Goal: Communication & Community: Participate in discussion

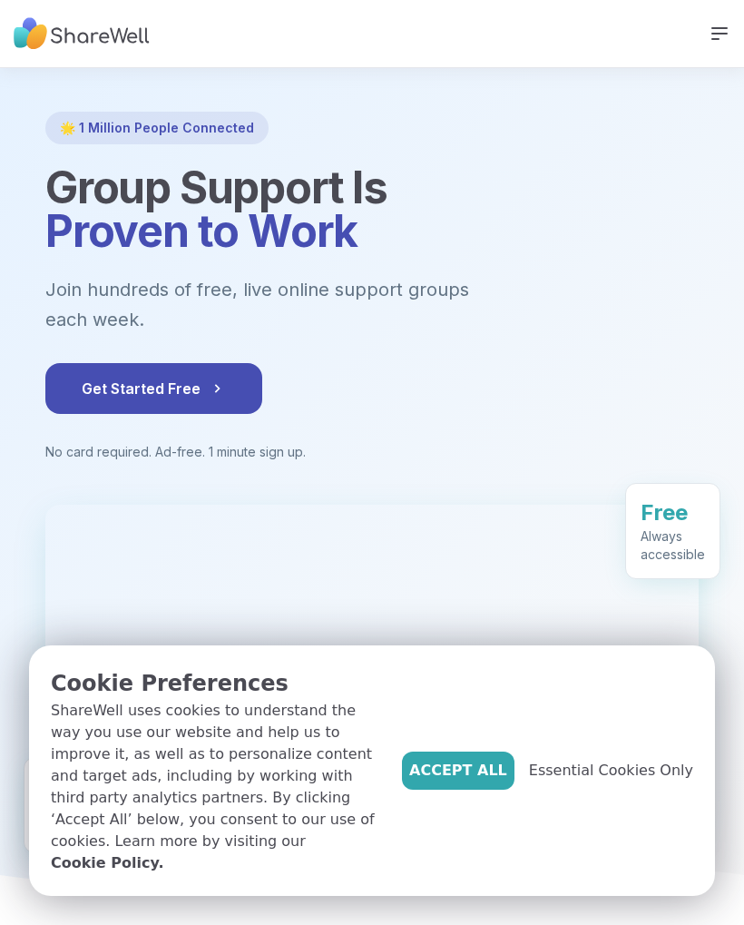
click at [204, 378] on span "Get Started Free" at bounding box center [154, 389] width 144 height 22
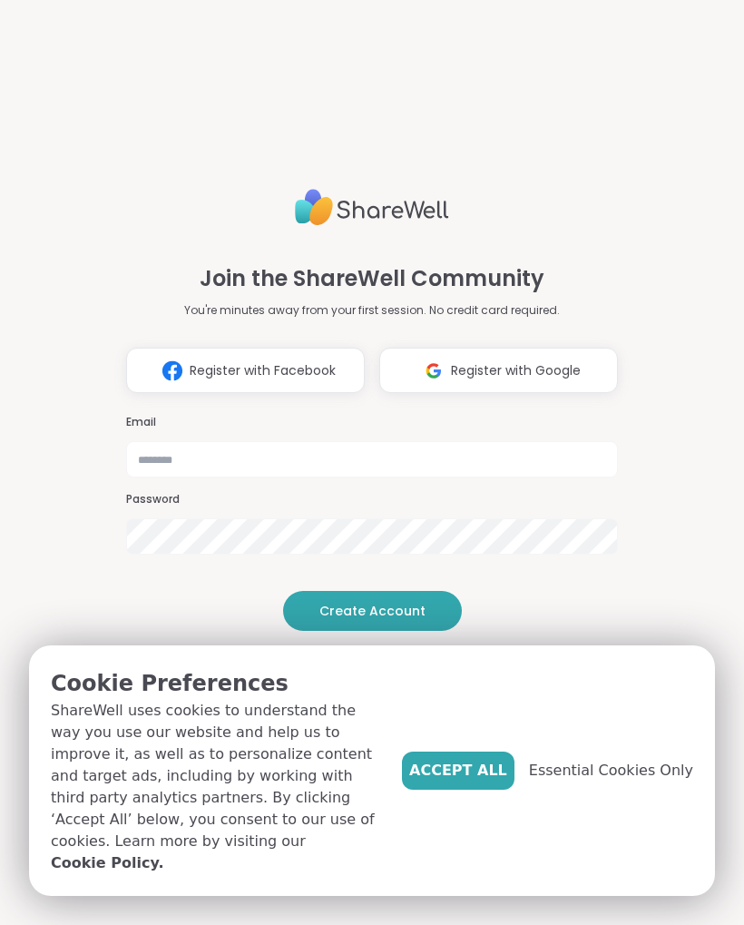
click at [533, 361] on span "Register with Google" at bounding box center [516, 370] width 130 height 19
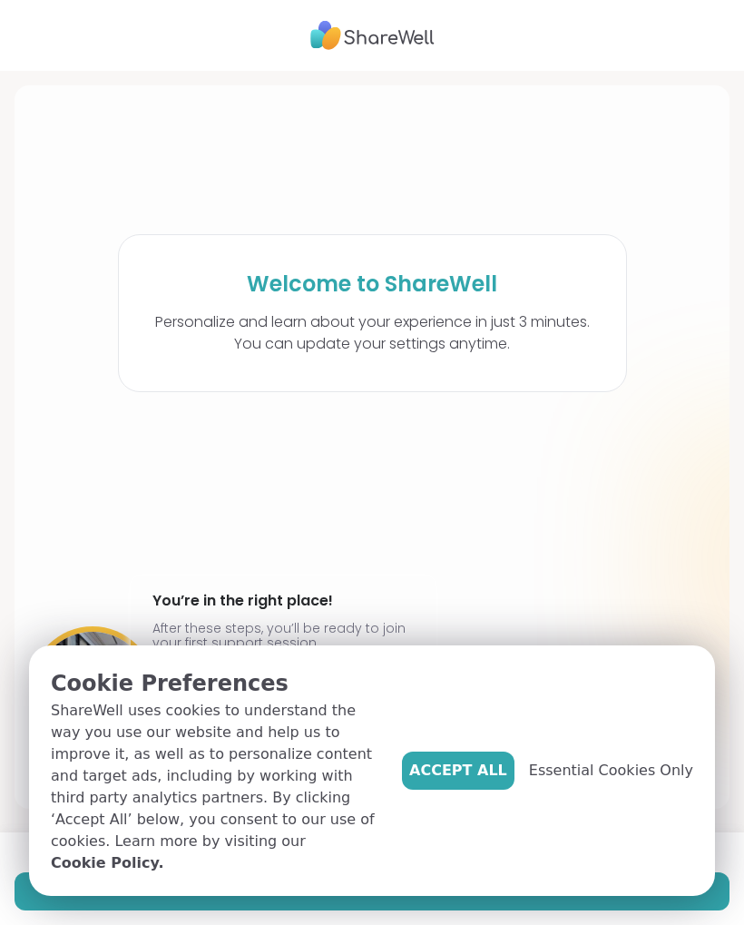
click at [497, 772] on span "Accept All" at bounding box center [458, 771] width 98 height 22
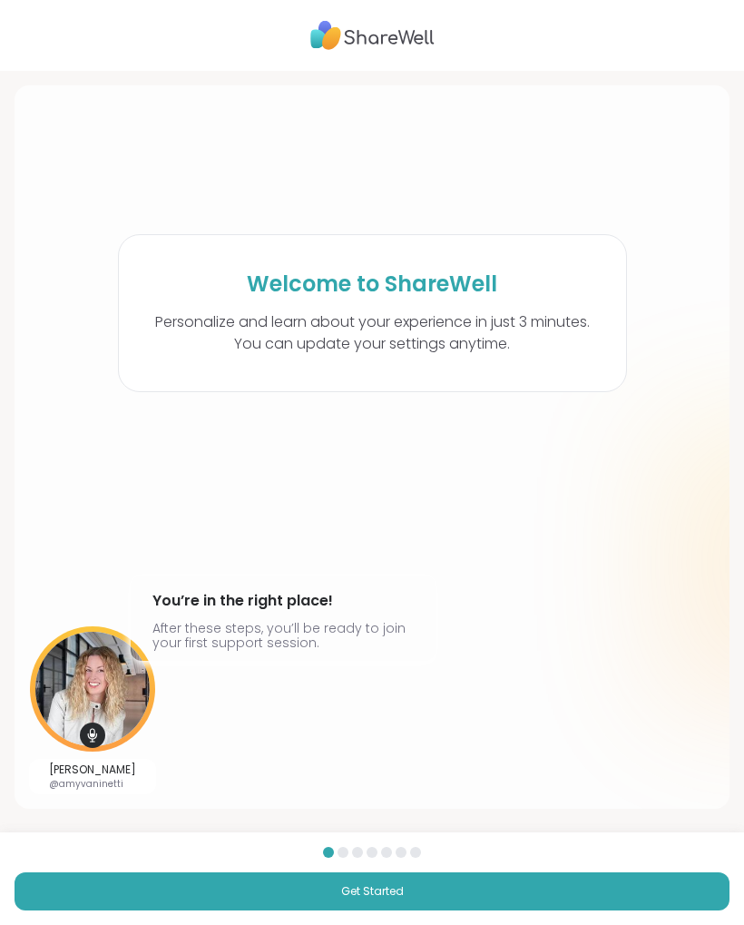
click at [442, 874] on button "Get Started" at bounding box center [372, 891] width 715 height 38
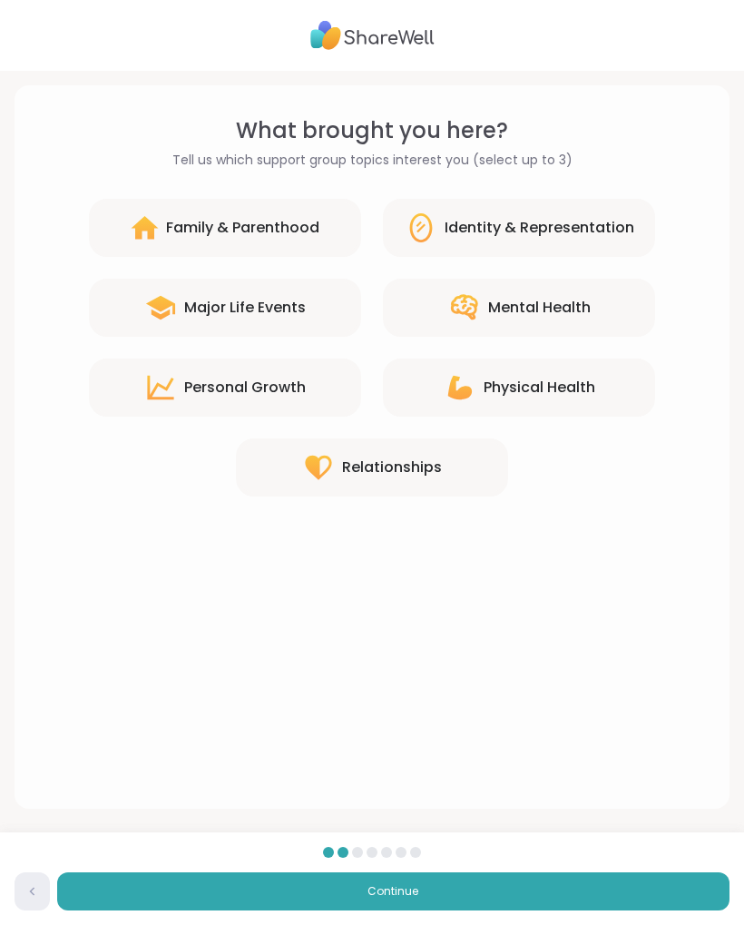
click at [300, 309] on div "Major Life Events" at bounding box center [245, 308] width 122 height 22
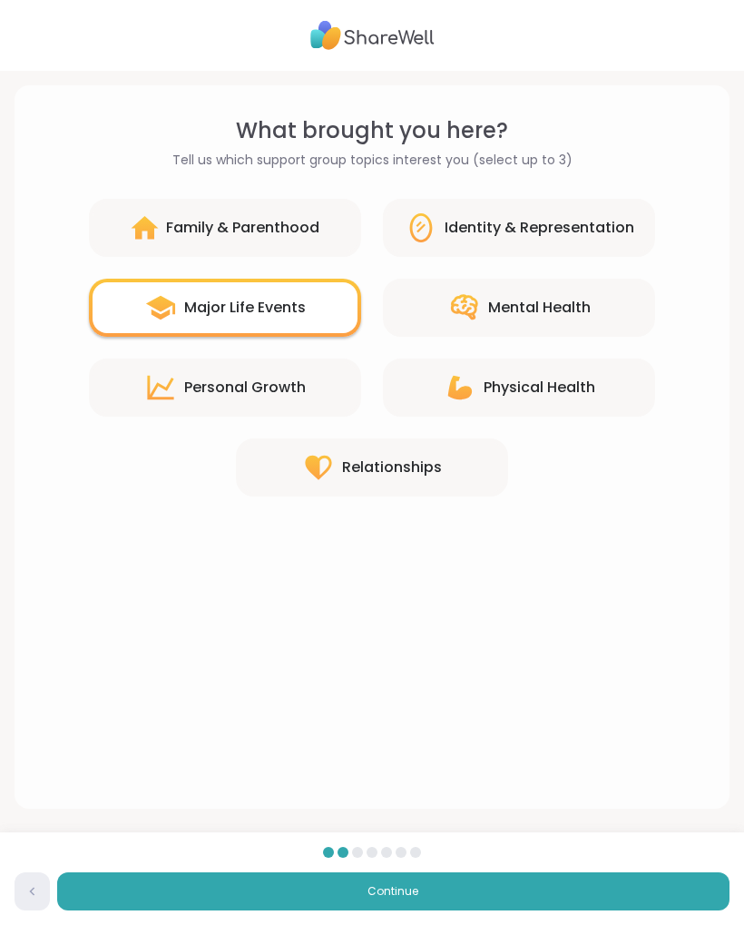
click at [482, 876] on button "Continue" at bounding box center [393, 891] width 672 height 38
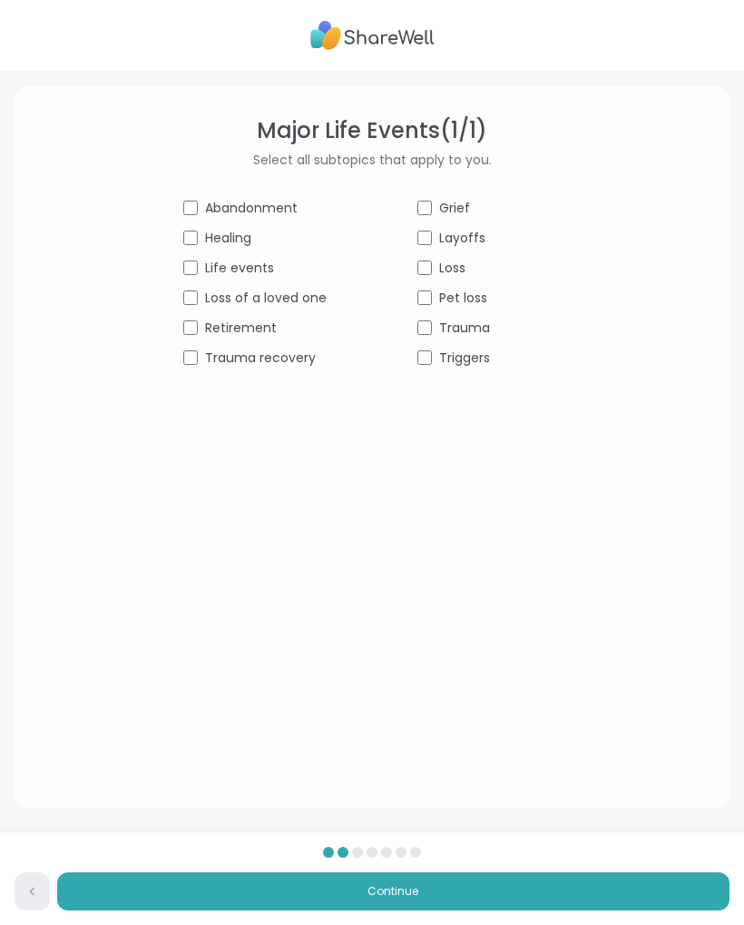
click at [214, 299] on span "Loss of a loved one" at bounding box center [266, 298] width 122 height 19
click at [483, 883] on button "Continue" at bounding box center [393, 891] width 672 height 38
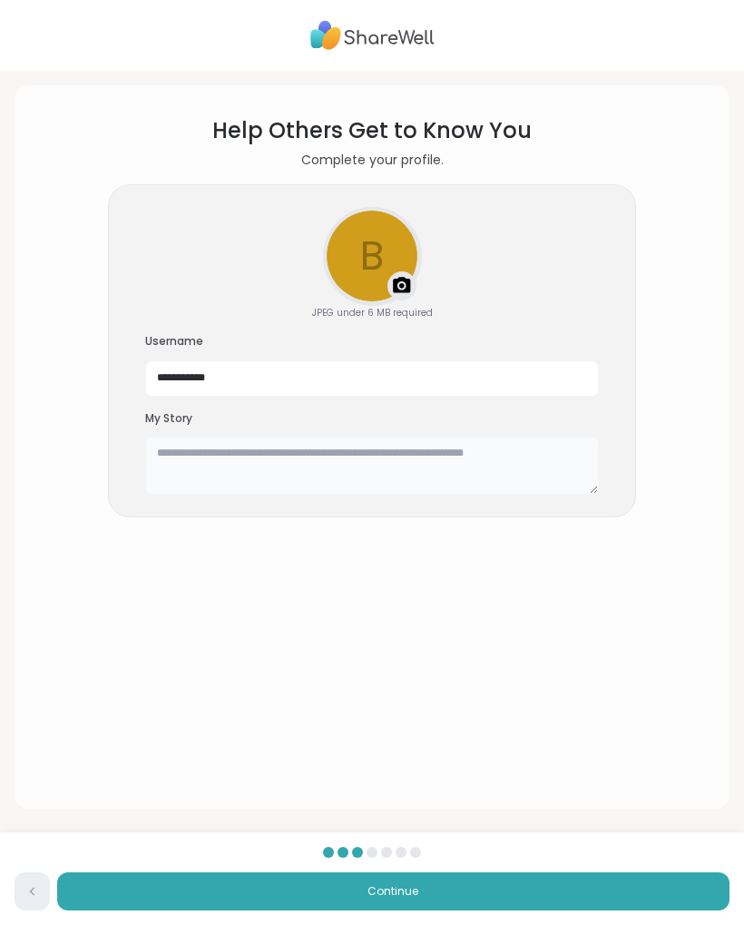
click at [332, 470] on textarea at bounding box center [372, 465] width 454 height 58
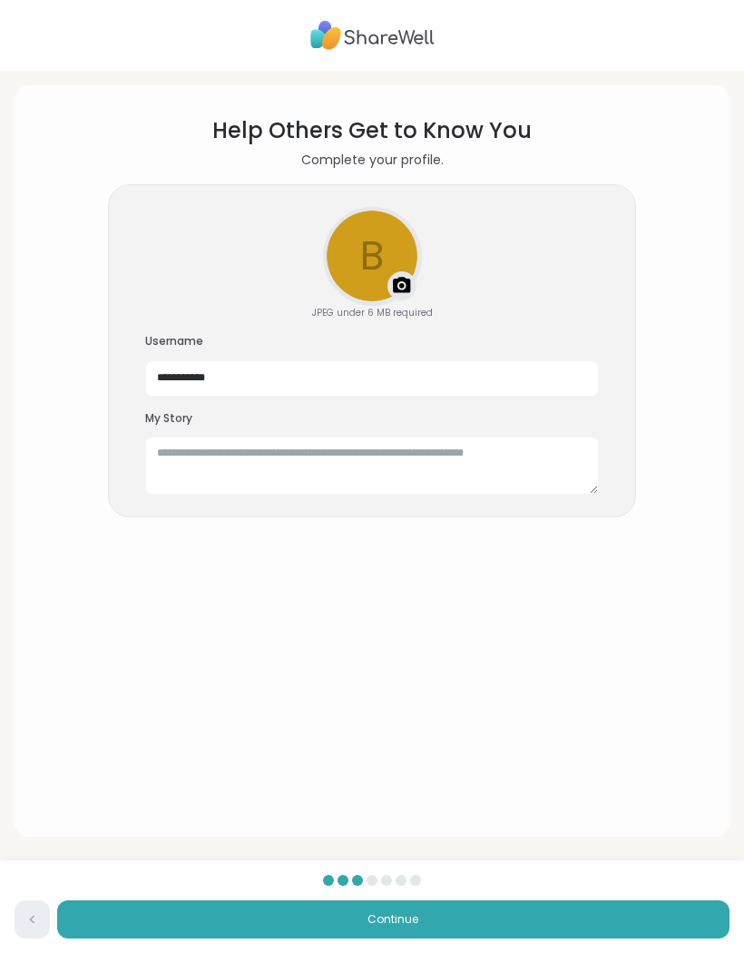
click at [589, 562] on section "**********" at bounding box center [372, 461] width 686 height 722
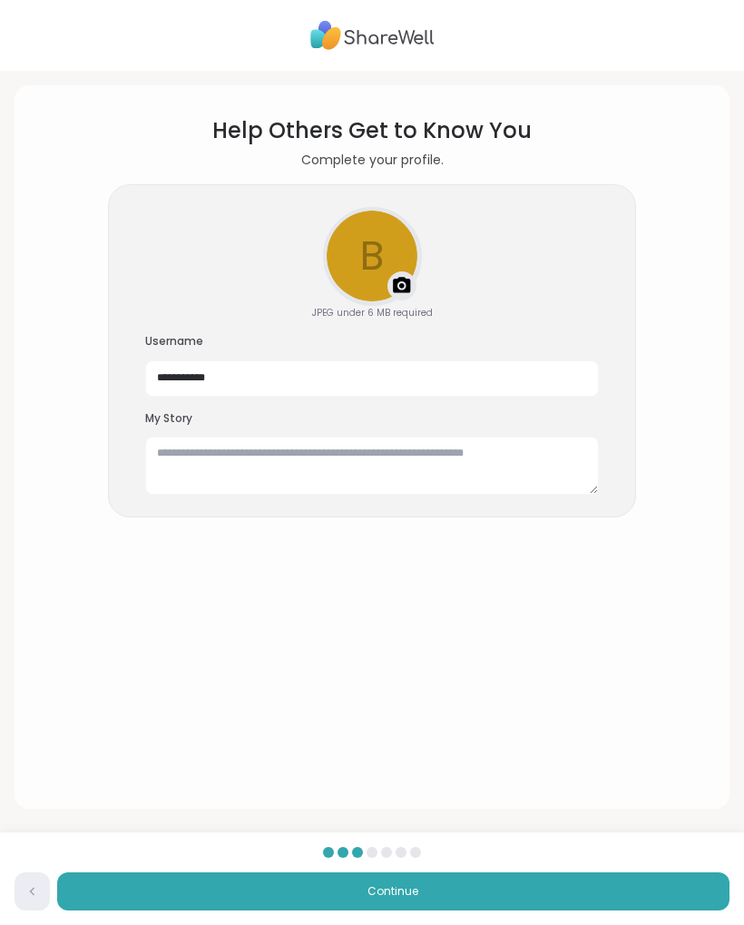
click at [489, 874] on button "Continue" at bounding box center [393, 891] width 672 height 38
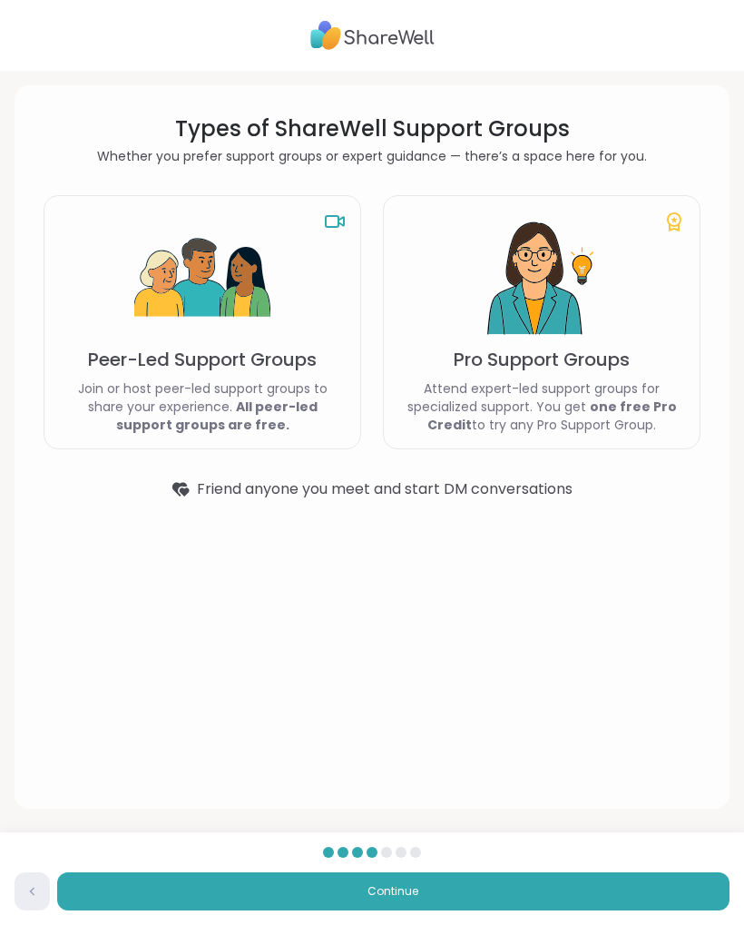
click at [299, 383] on p "Join or host peer-led support groups to share your experience. All peer-led sup…" at bounding box center [202, 406] width 287 height 54
click at [294, 375] on div "Peer-Led Support Groups Join or host peer-led support groups to share your expe…" at bounding box center [203, 322] width 318 height 254
click at [274, 402] on b "All peer-led support groups are free." at bounding box center [216, 415] width 201 height 36
click at [335, 275] on div "Peer-Led Support Groups Join or host peer-led support groups to share your expe…" at bounding box center [203, 322] width 318 height 254
click at [456, 872] on button "Continue" at bounding box center [393, 891] width 672 height 38
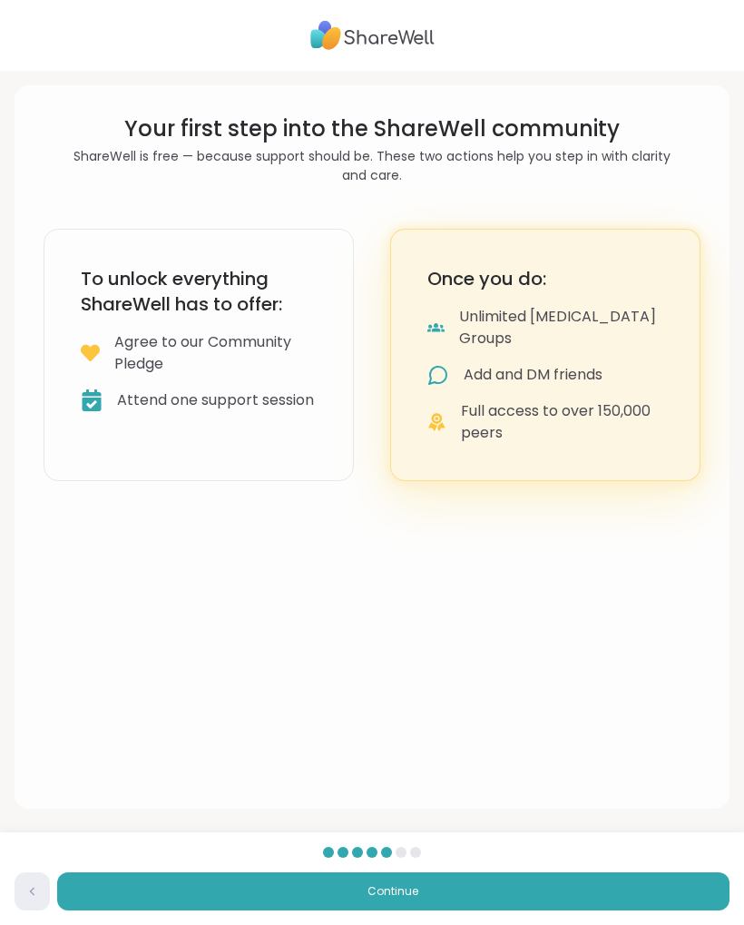
click at [279, 351] on div "Agree to our Community Pledge" at bounding box center [215, 353] width 202 height 44
click at [501, 306] on div "Unlimited [MEDICAL_DATA] Groups" at bounding box center [561, 328] width 204 height 44
click at [479, 884] on button "Continue" at bounding box center [393, 891] width 672 height 38
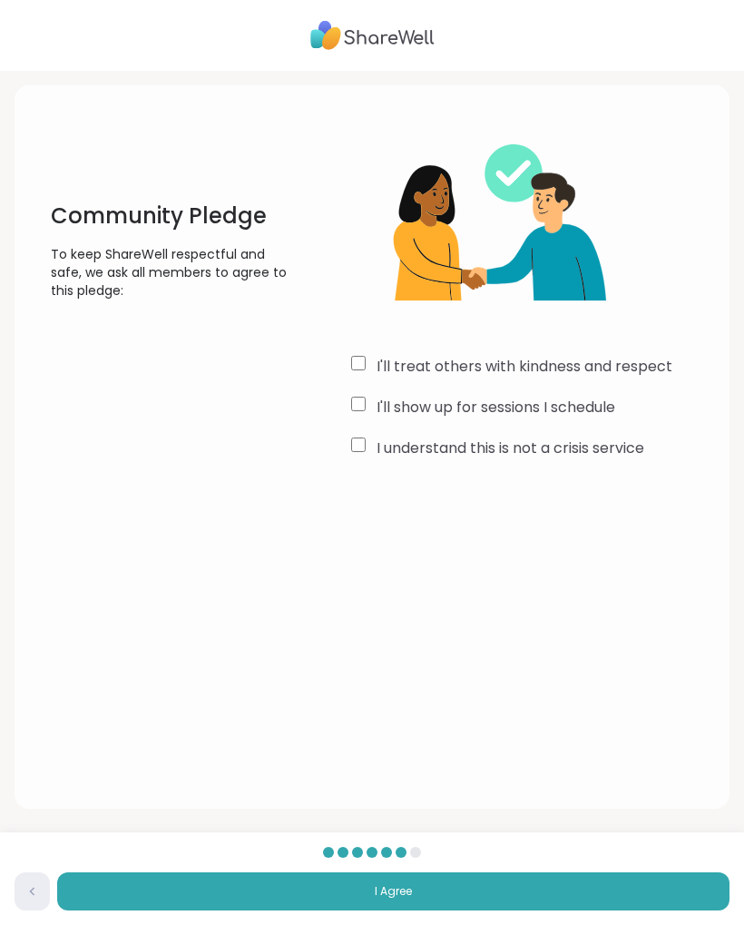
click at [515, 874] on button "I Agree" at bounding box center [393, 891] width 672 height 38
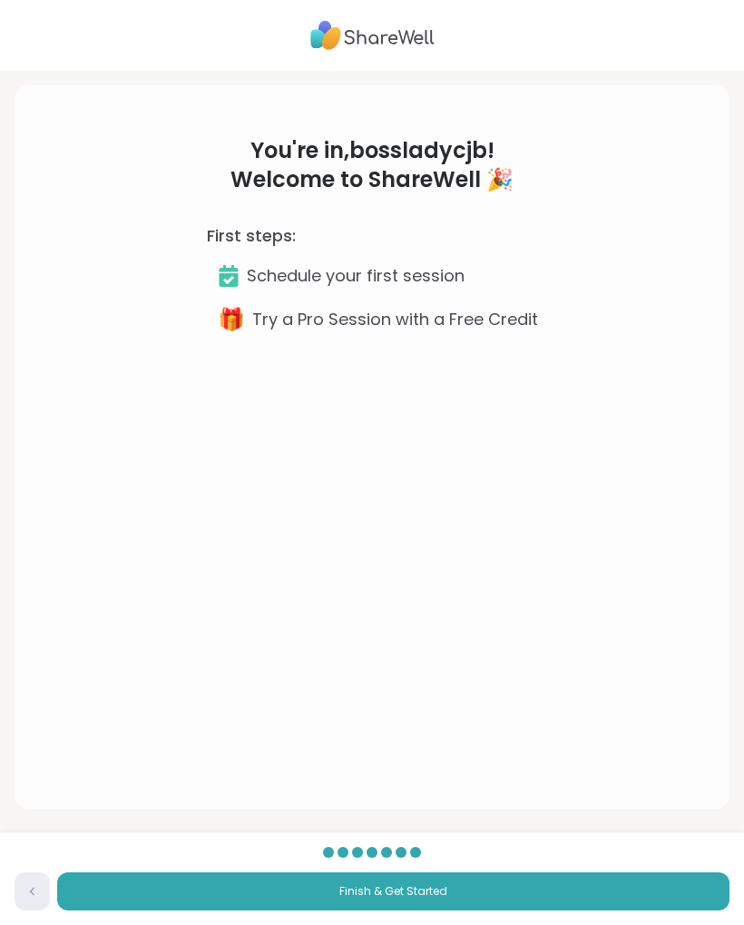
click at [452, 892] on button "Finish & Get Started" at bounding box center [393, 891] width 672 height 38
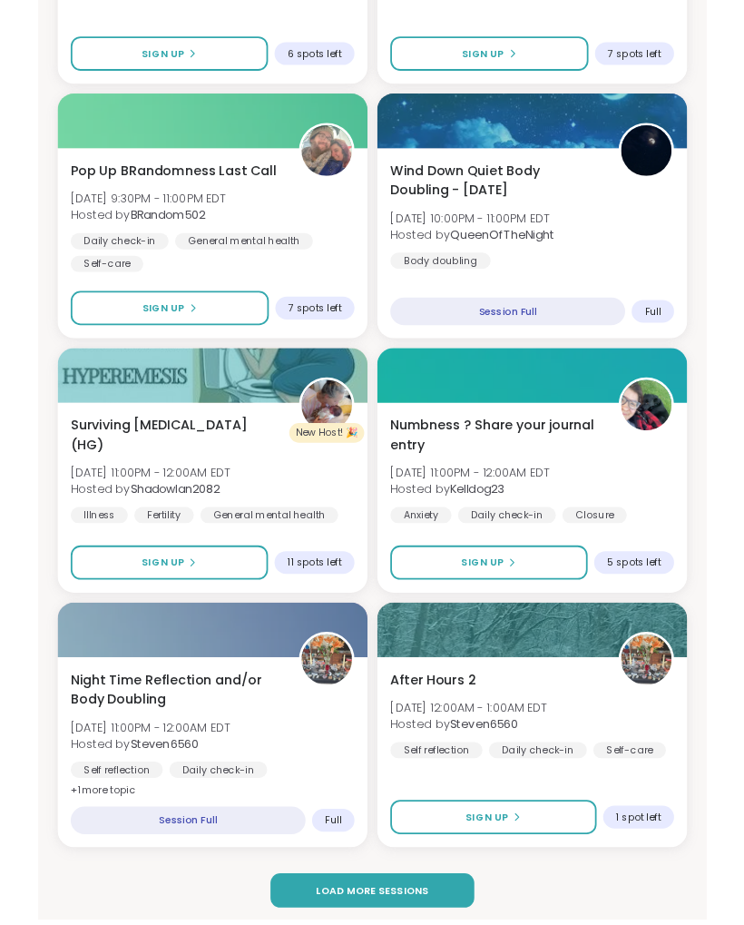
scroll to position [4669, 0]
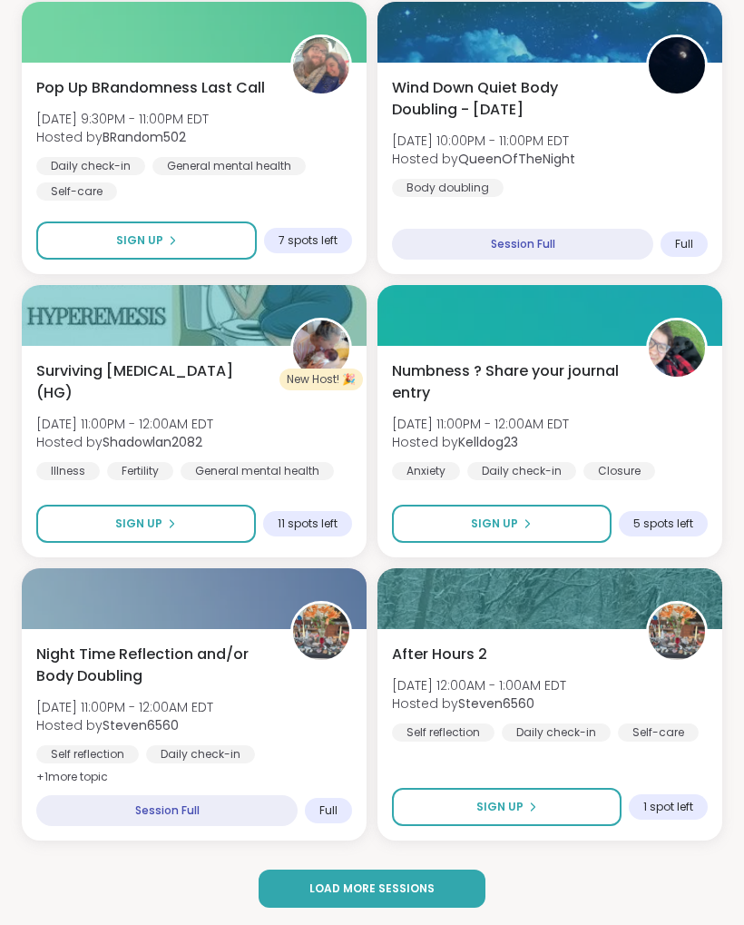
click at [390, 897] on button "Load more sessions" at bounding box center [372, 888] width 226 height 38
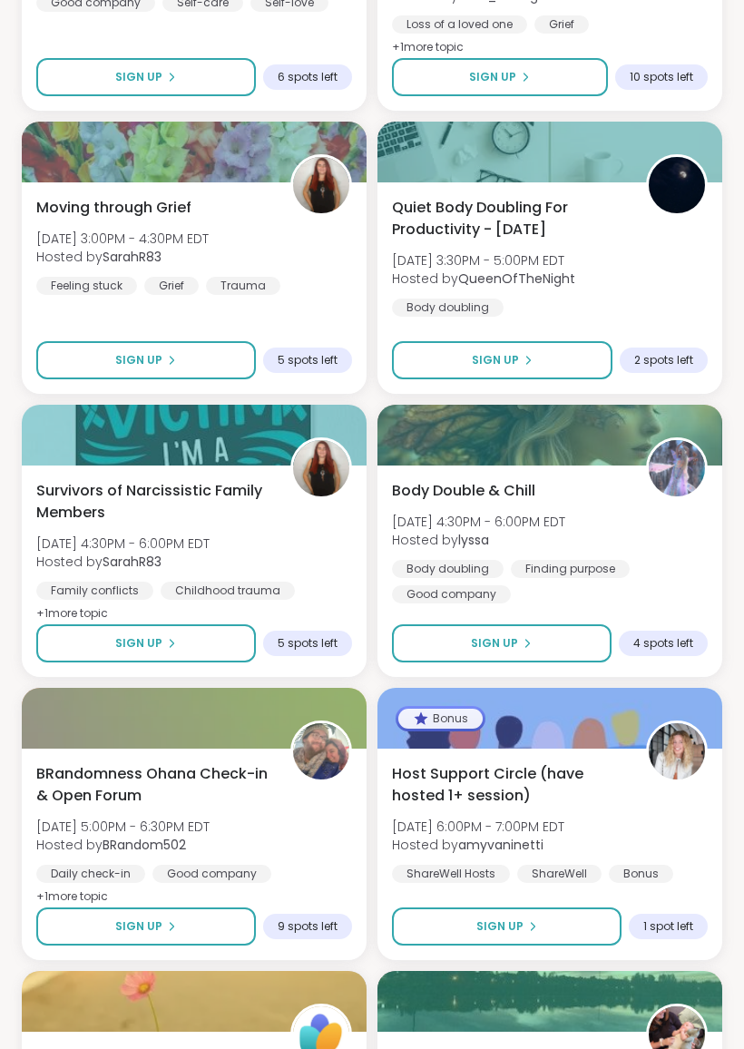
scroll to position [1664, 0]
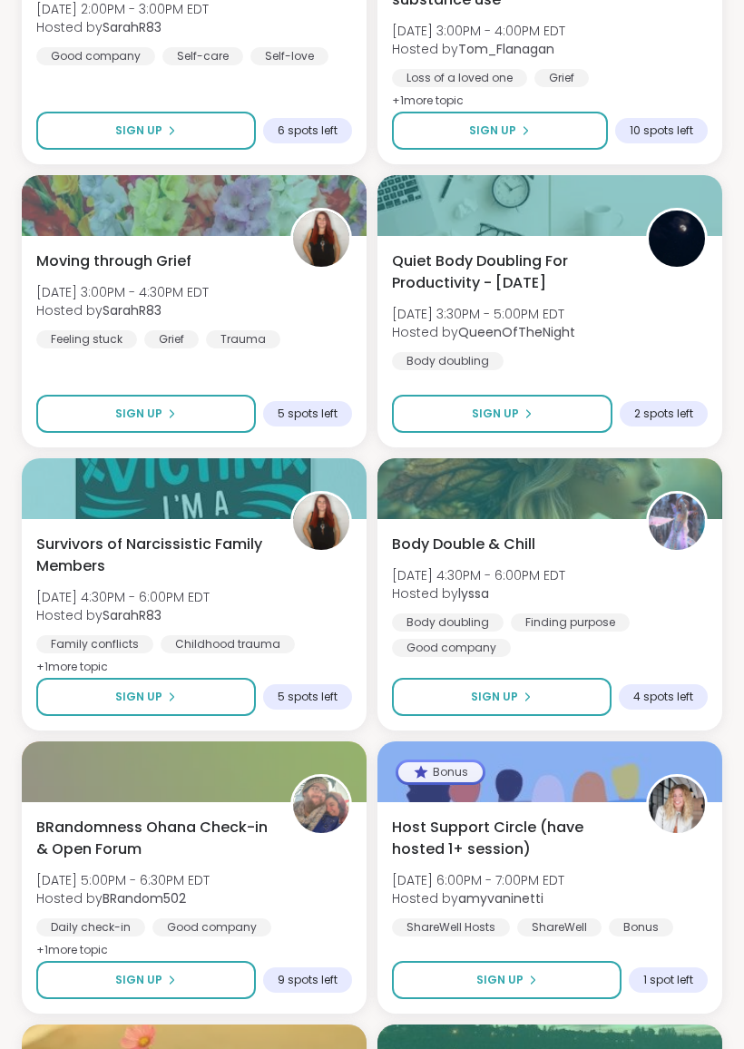
click at [222, 417] on button "Sign Up" at bounding box center [146, 414] width 220 height 38
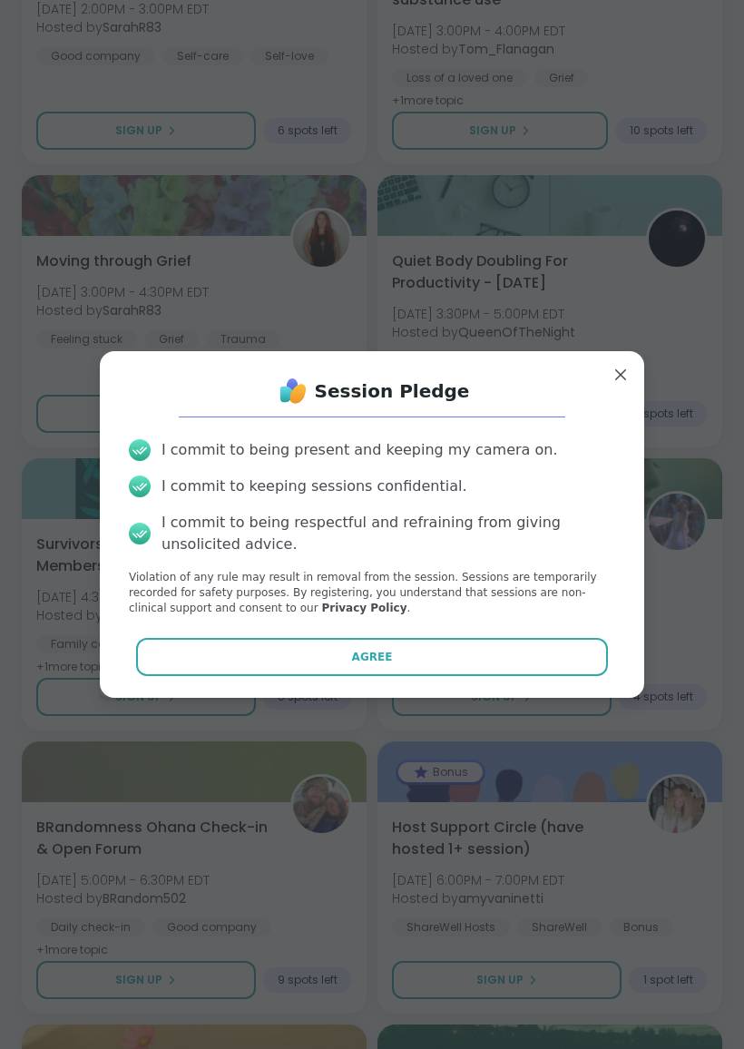
click at [488, 648] on button "Agree" at bounding box center [372, 657] width 473 height 38
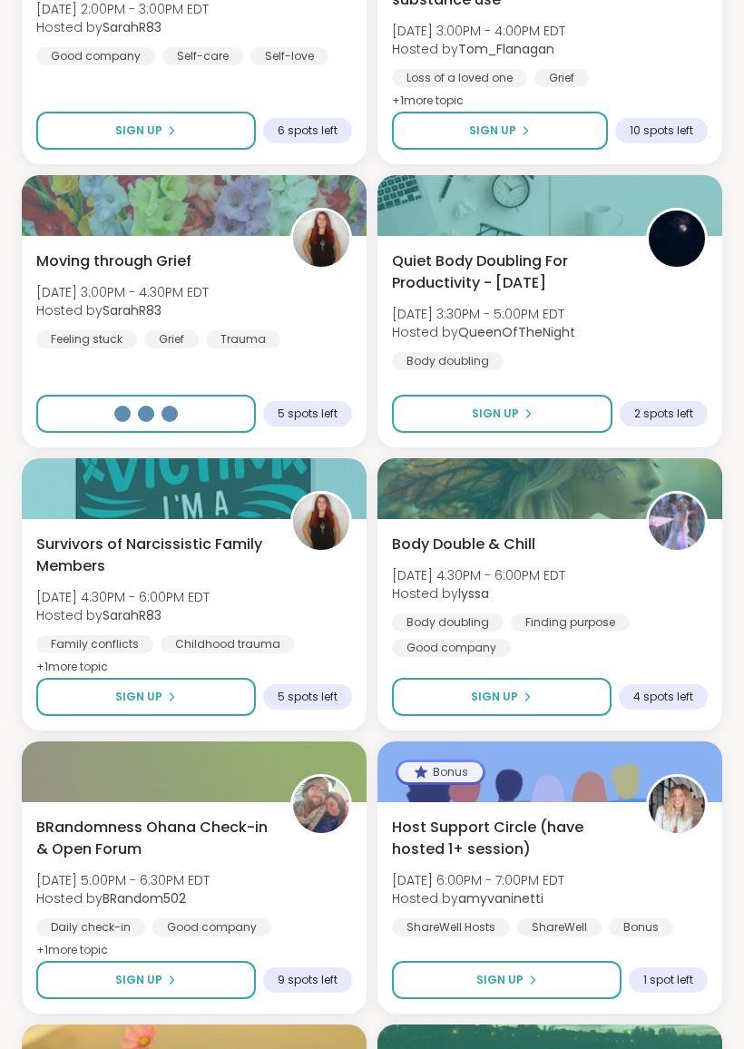
select select "**"
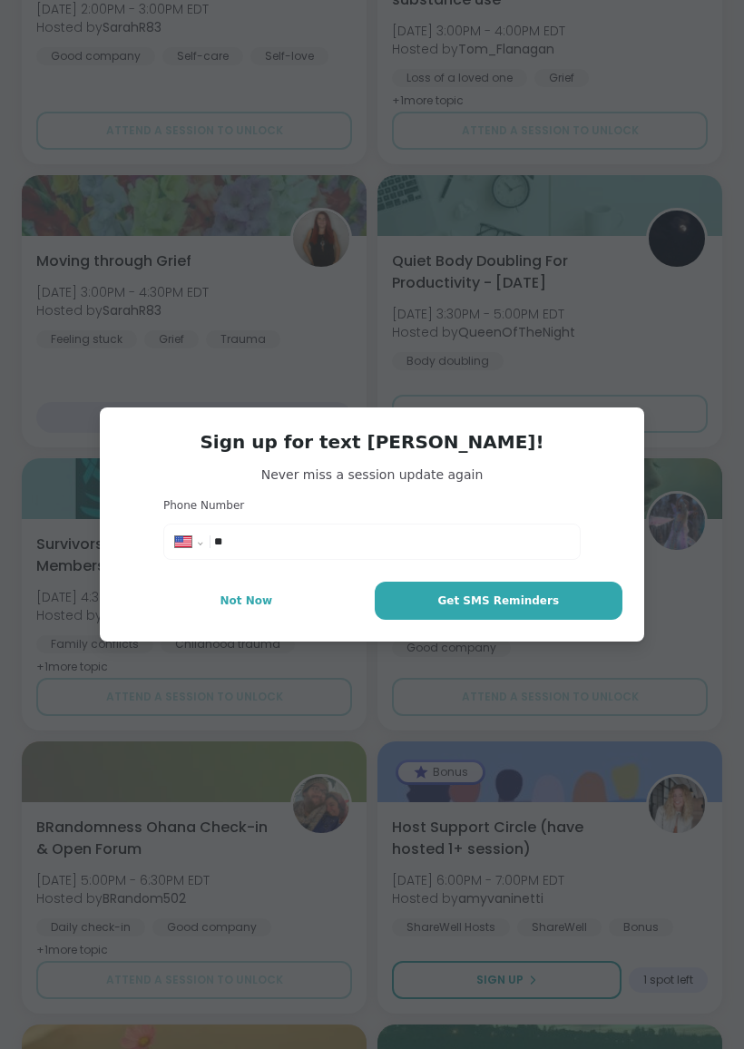
click at [331, 546] on input "**" at bounding box center [391, 542] width 355 height 18
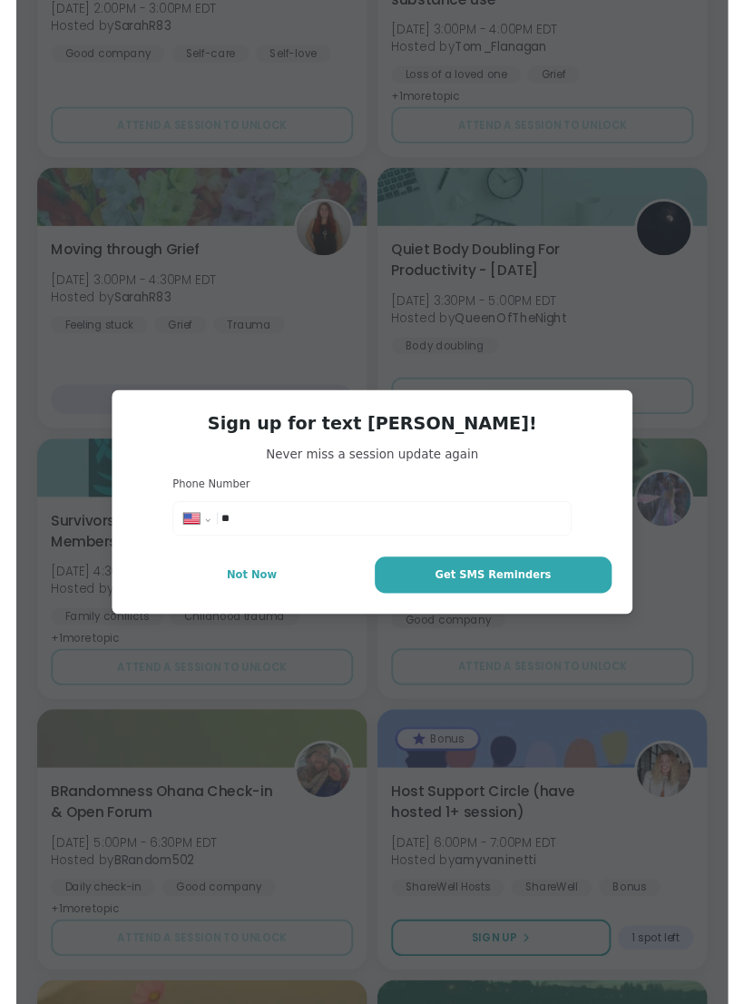
scroll to position [1663, 0]
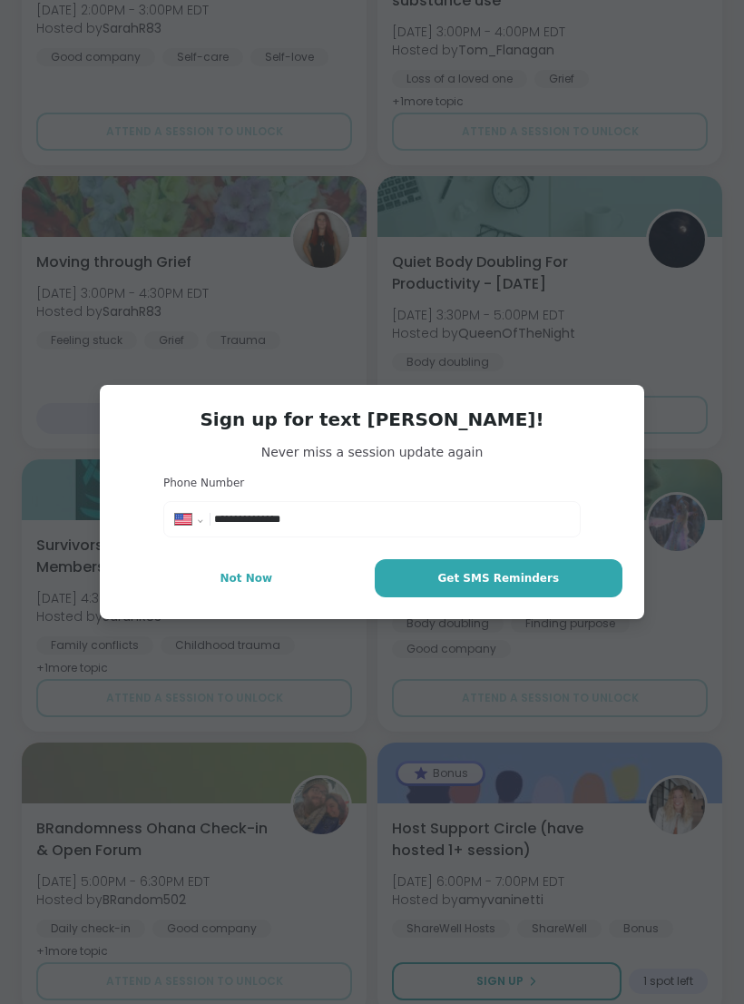
type input "**********"
click at [548, 579] on span "Get SMS Reminders" at bounding box center [498, 578] width 122 height 16
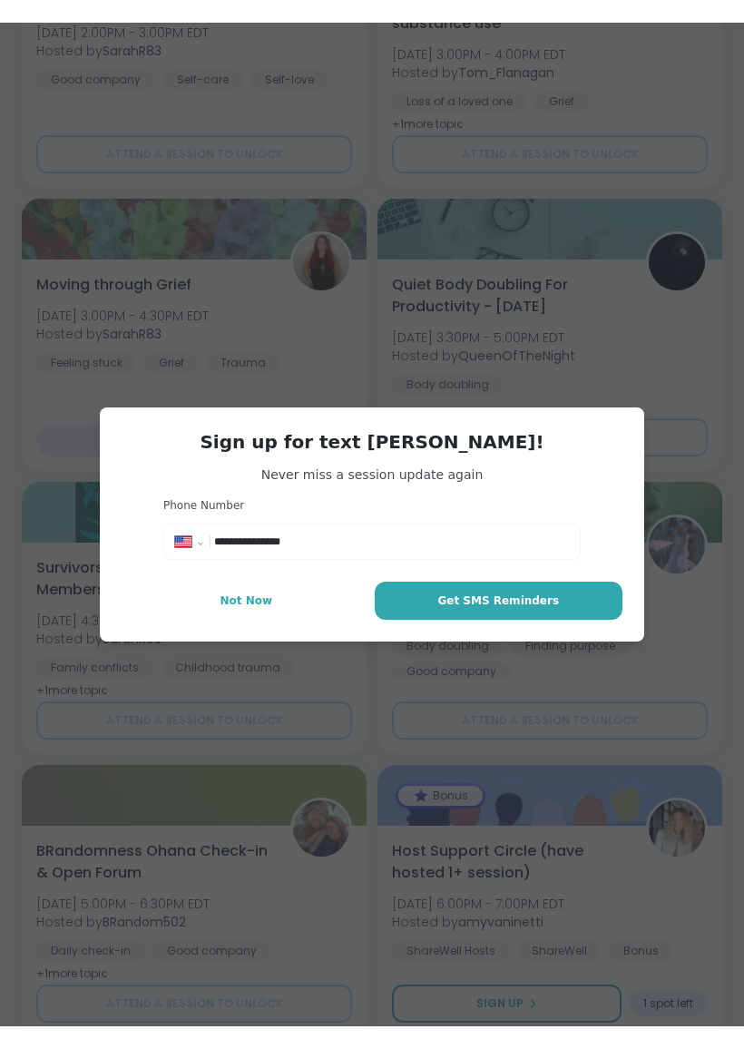
scroll to position [1664, 0]
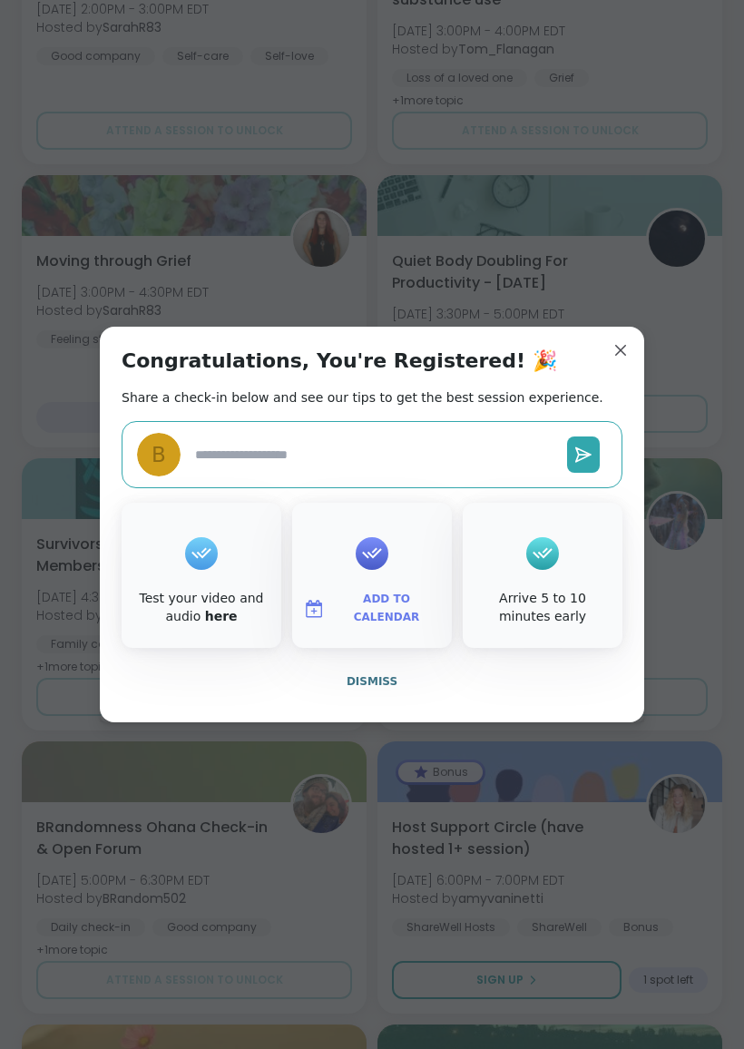
click at [378, 457] on textarea at bounding box center [374, 455] width 372 height 34
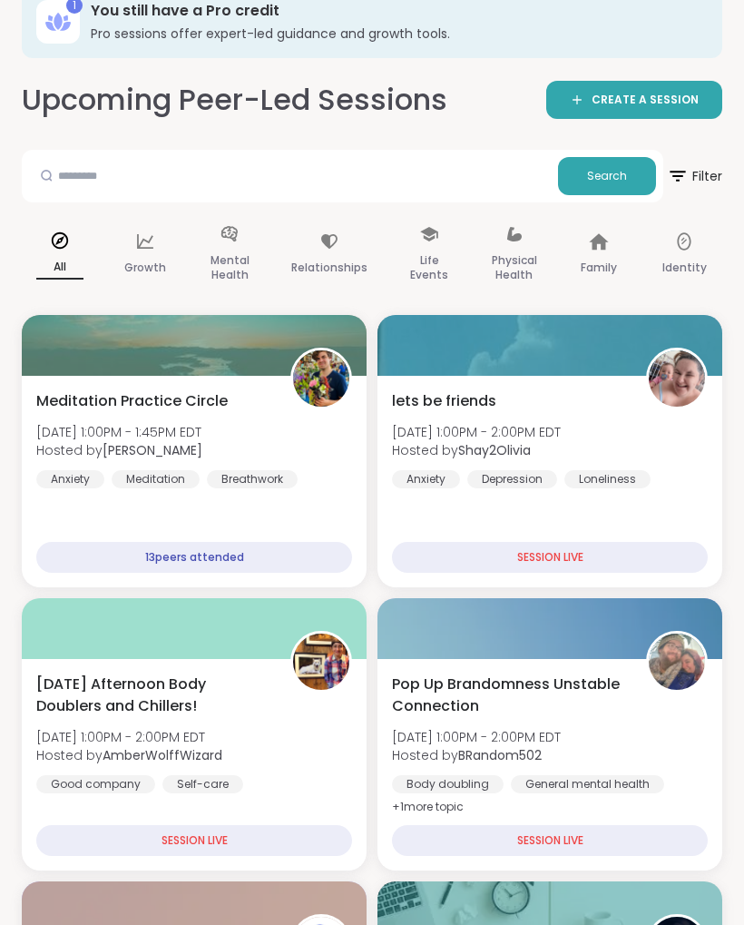
scroll to position [0, 0]
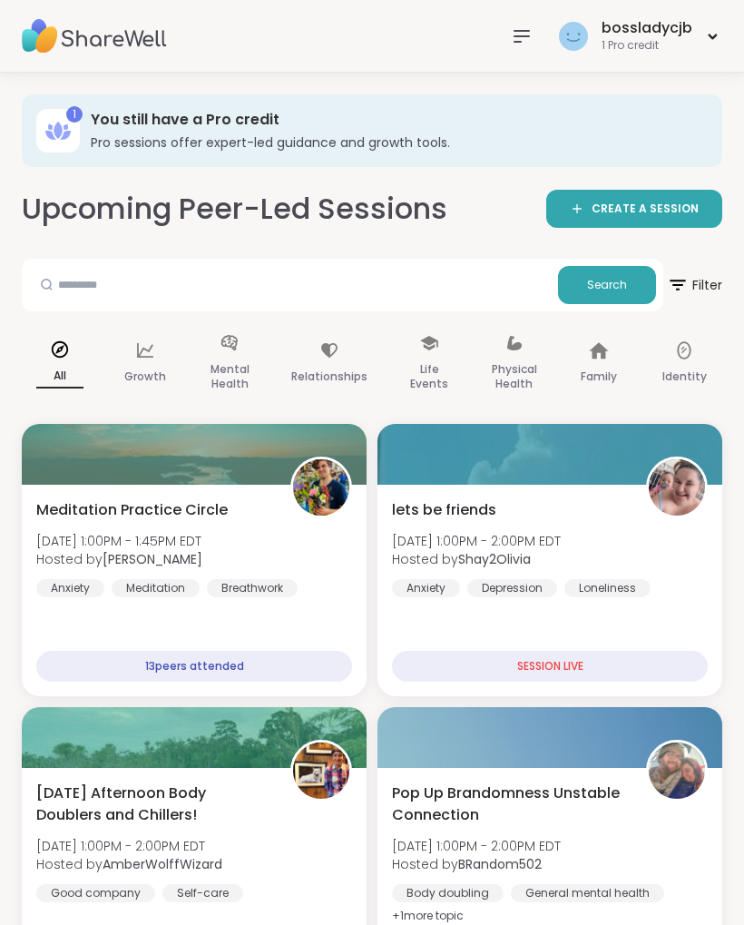
click at [701, 35] on div "bossladycjb 1 Pro credit" at bounding box center [638, 36] width 168 height 43
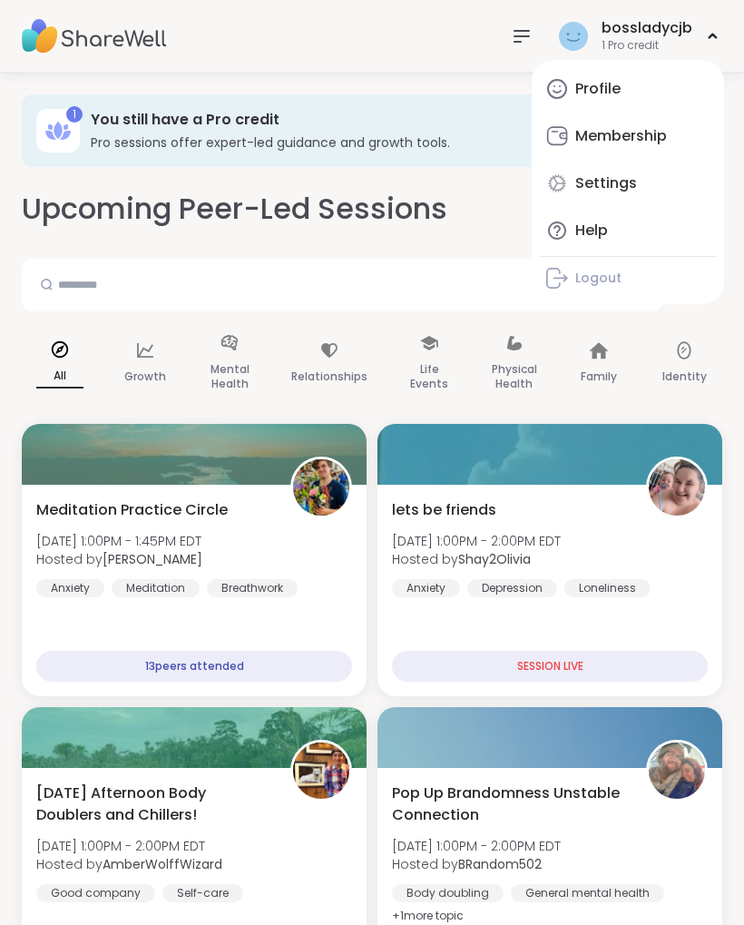
click at [618, 100] on link "Profile" at bounding box center [628, 89] width 178 height 44
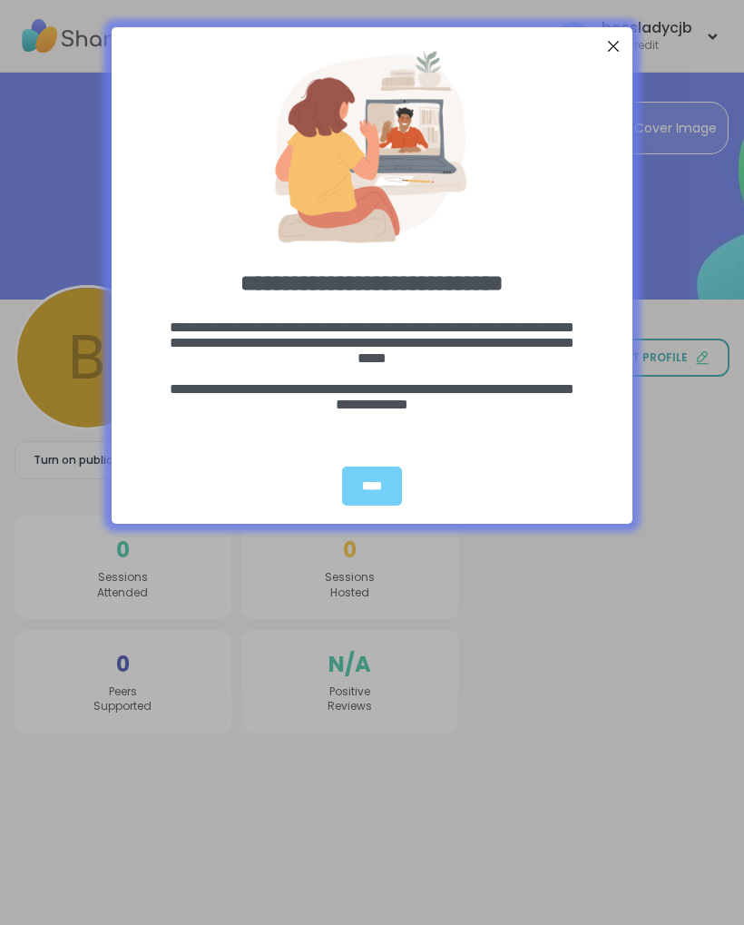
click at [375, 485] on div "****" at bounding box center [372, 485] width 60 height 39
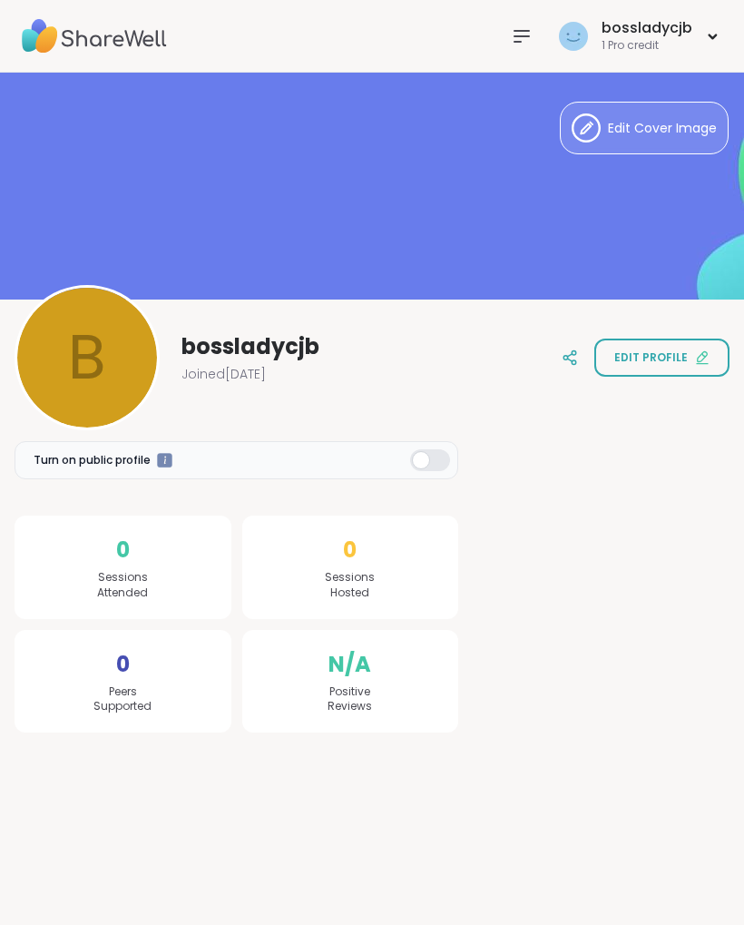
click at [661, 367] on button "Edit profile" at bounding box center [661, 357] width 135 height 38
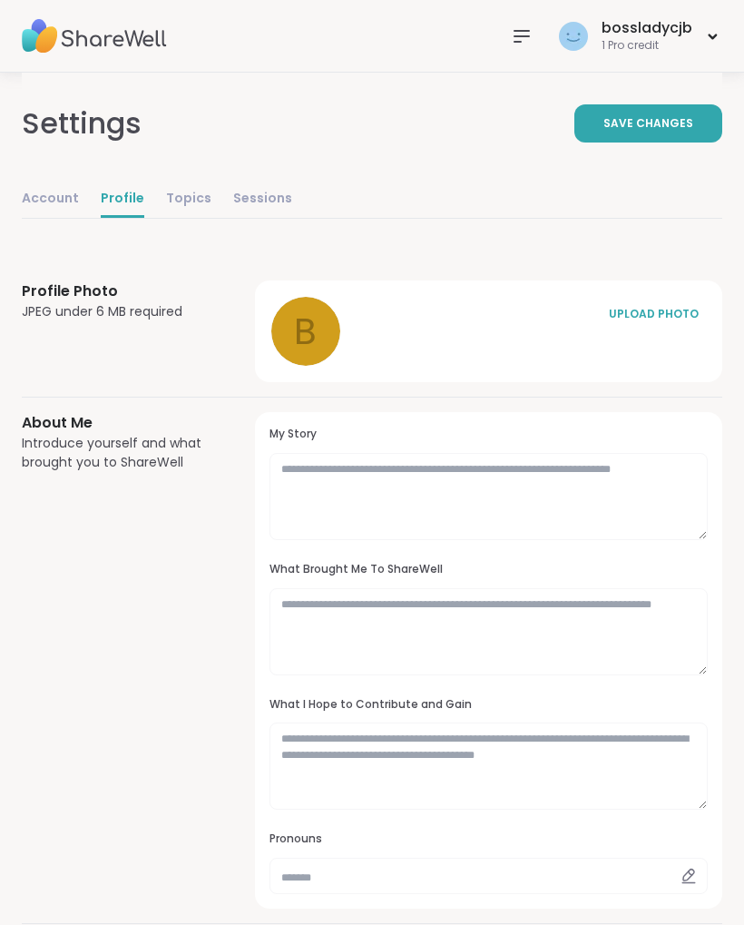
click at [642, 319] on div "UPLOAD PHOTO" at bounding box center [653, 314] width 91 height 16
click at [313, 340] on div at bounding box center [305, 331] width 69 height 69
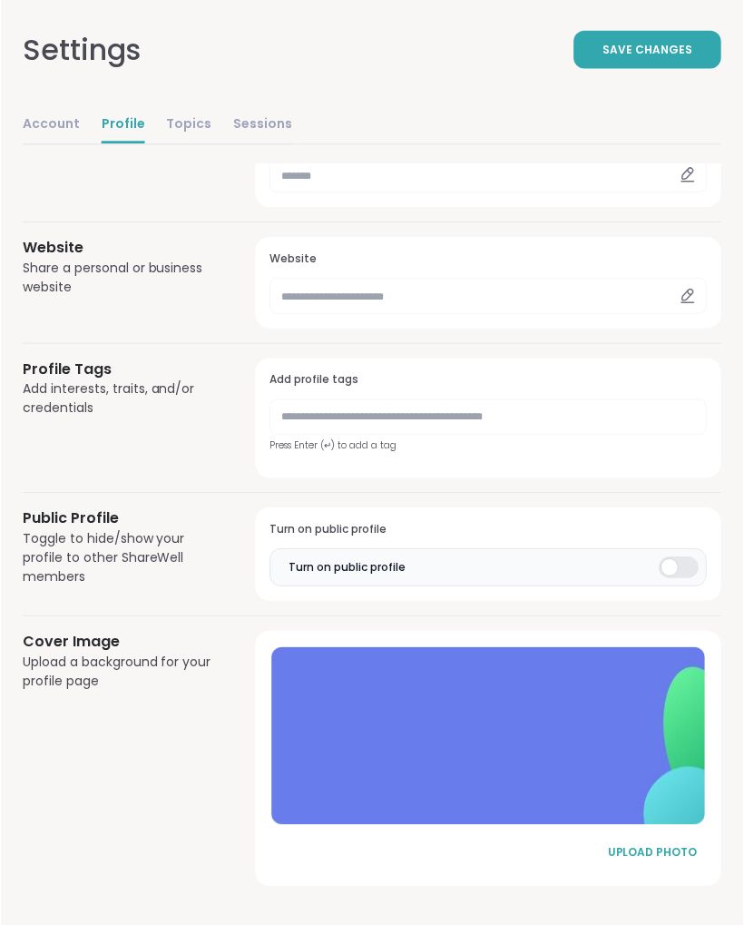
scroll to position [702, 0]
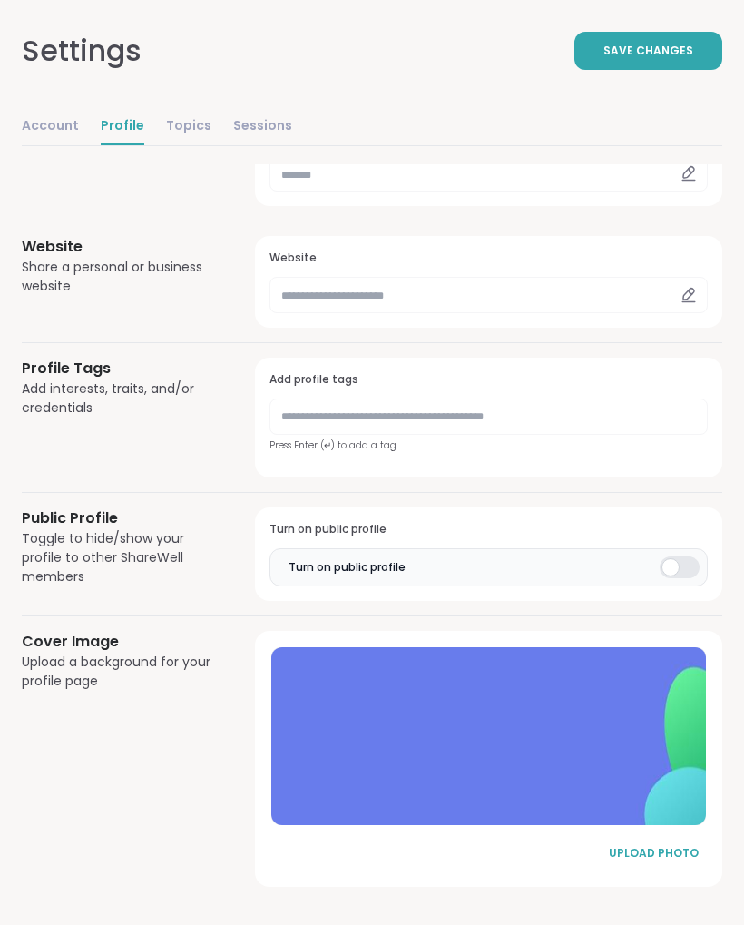
click at [653, 848] on div "UPLOAD PHOTO" at bounding box center [653, 853] width 91 height 16
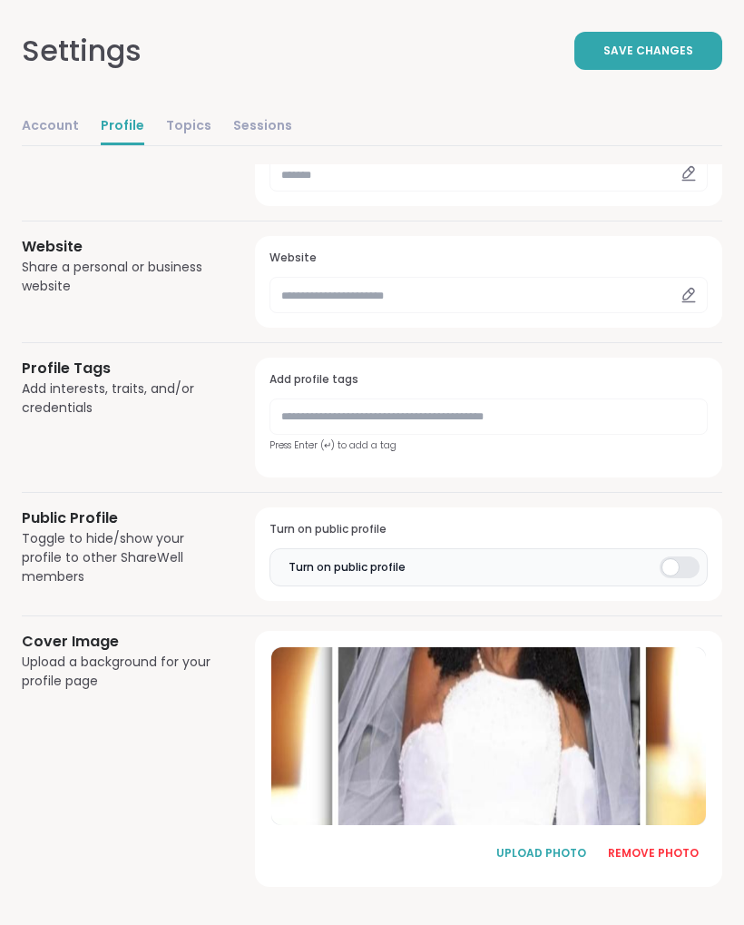
click at [666, 850] on div "REMOVE PHOTO" at bounding box center [653, 853] width 91 height 16
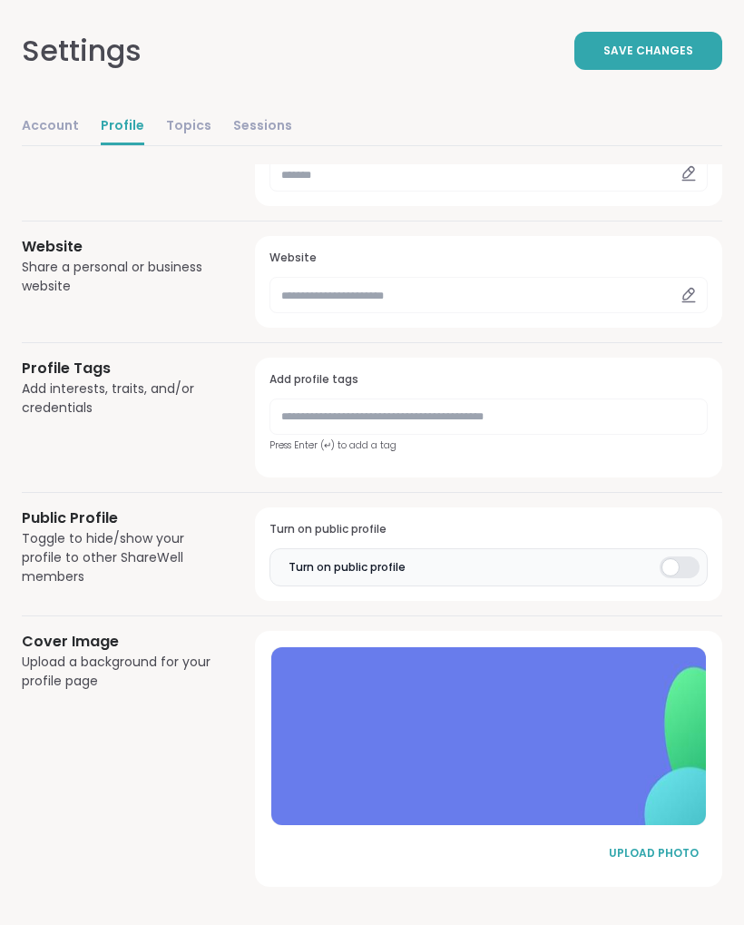
click at [632, 845] on div "UPLOAD PHOTO" at bounding box center [653, 853] width 91 height 16
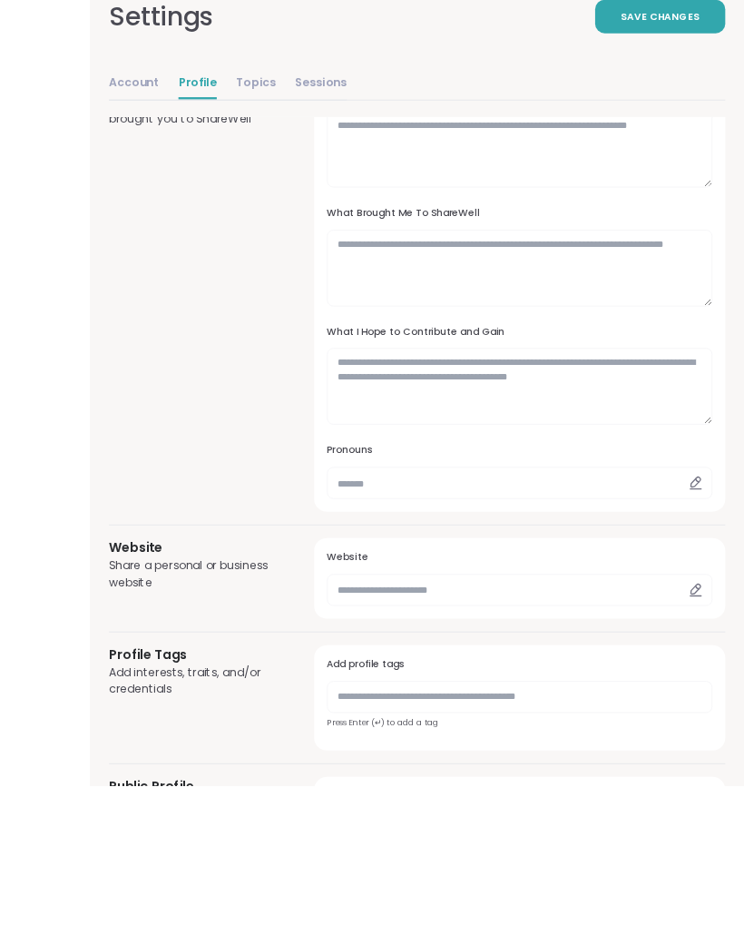
scroll to position [683, 0]
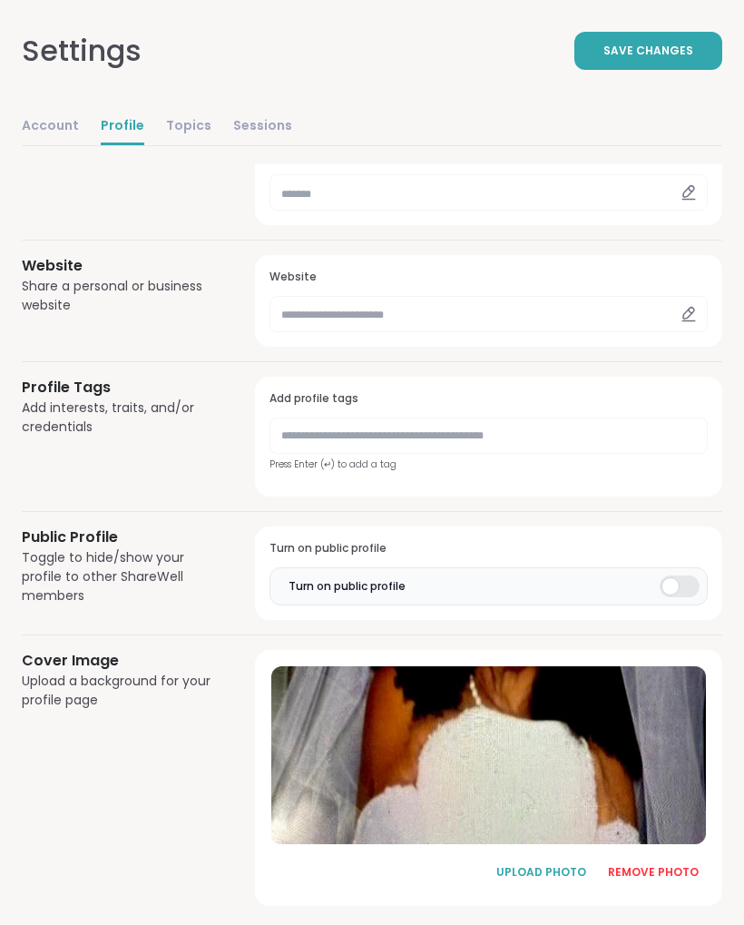
click at [501, 765] on div at bounding box center [488, 755] width 435 height 178
click at [671, 878] on button "REMOVE PHOTO" at bounding box center [653, 872] width 109 height 38
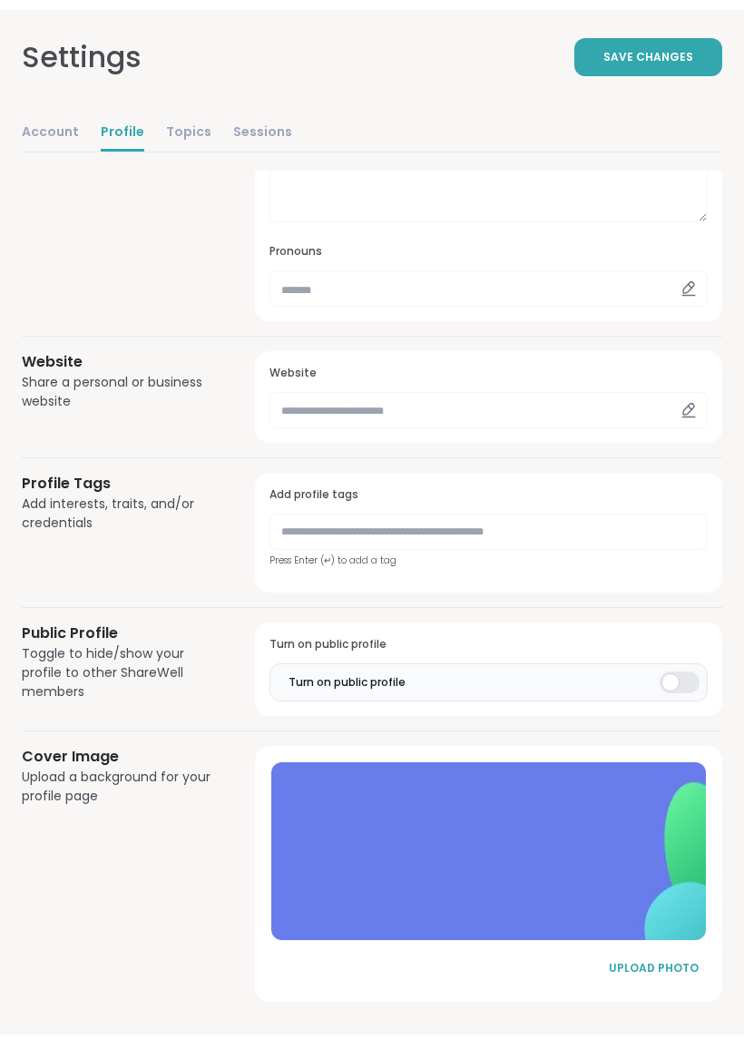
scroll to position [578, 0]
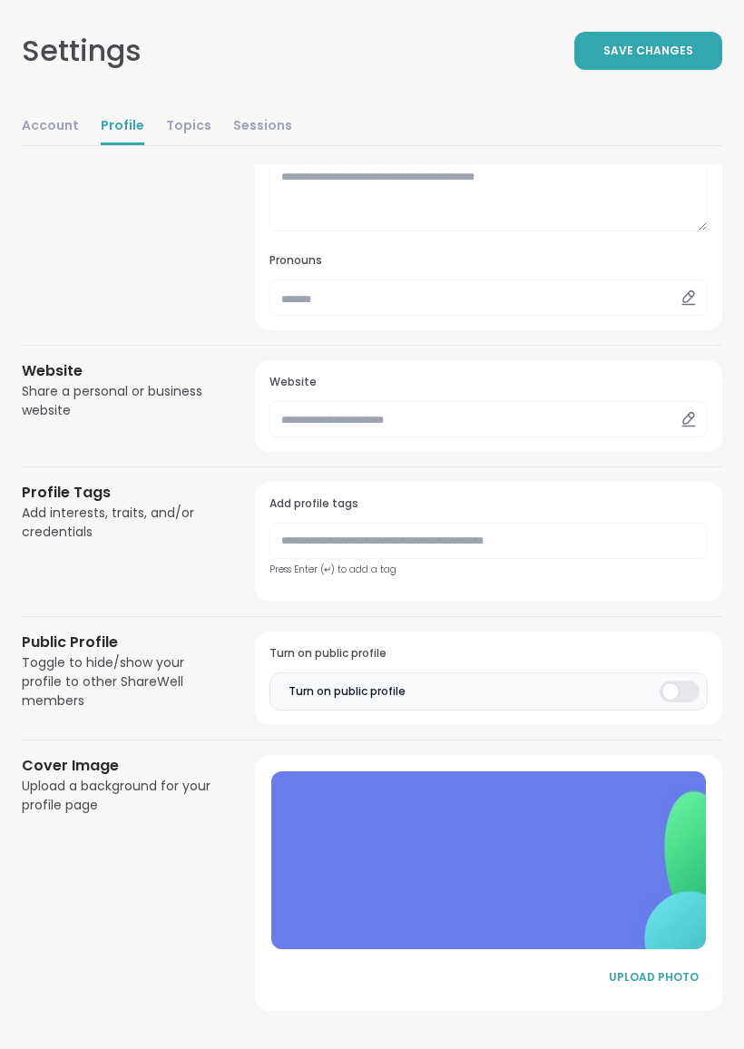
click at [643, 924] on div "UPLOAD PHOTO" at bounding box center [653, 977] width 91 height 16
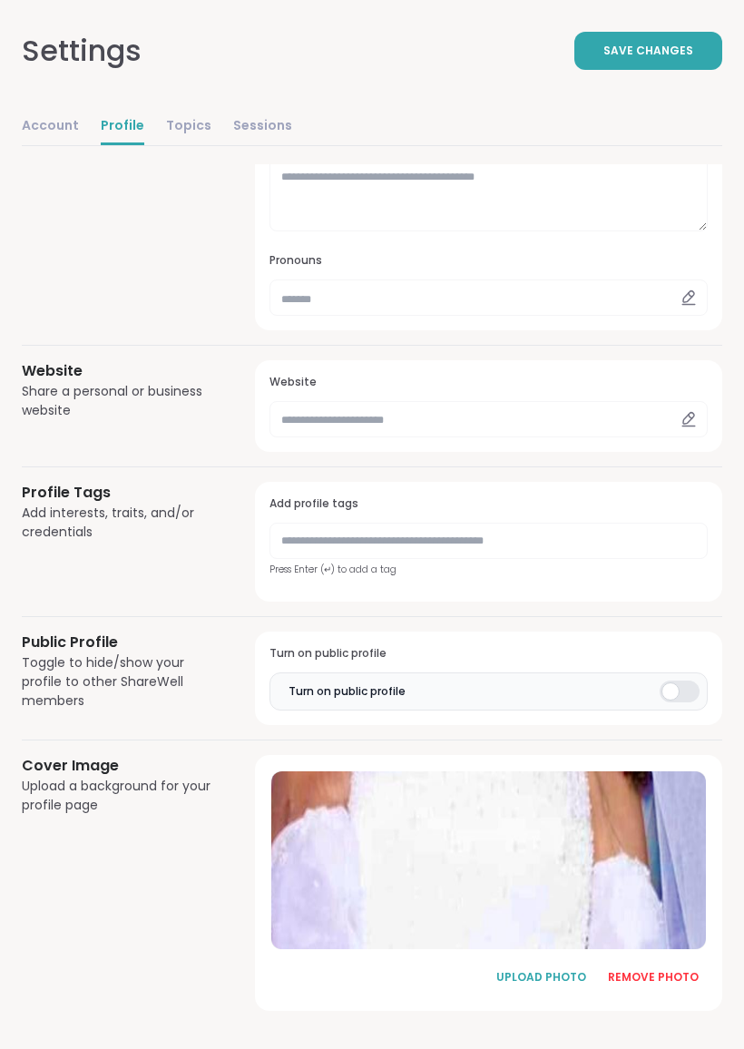
click at [686, 924] on div "REMOVE PHOTO" at bounding box center [653, 977] width 91 height 16
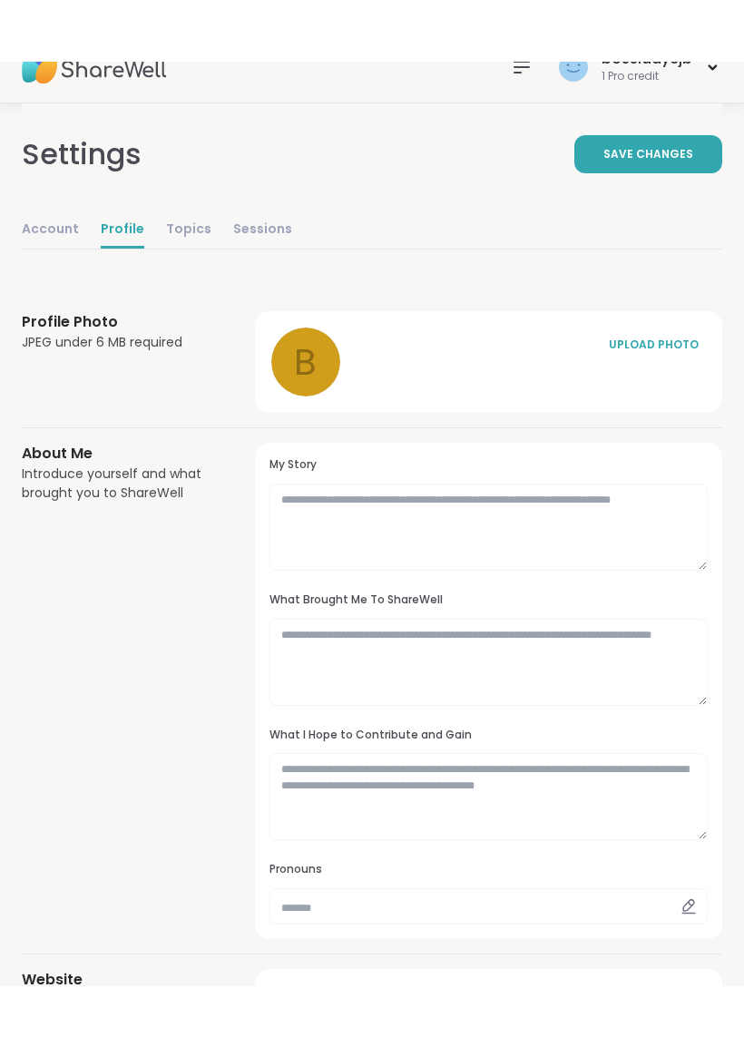
scroll to position [0, 0]
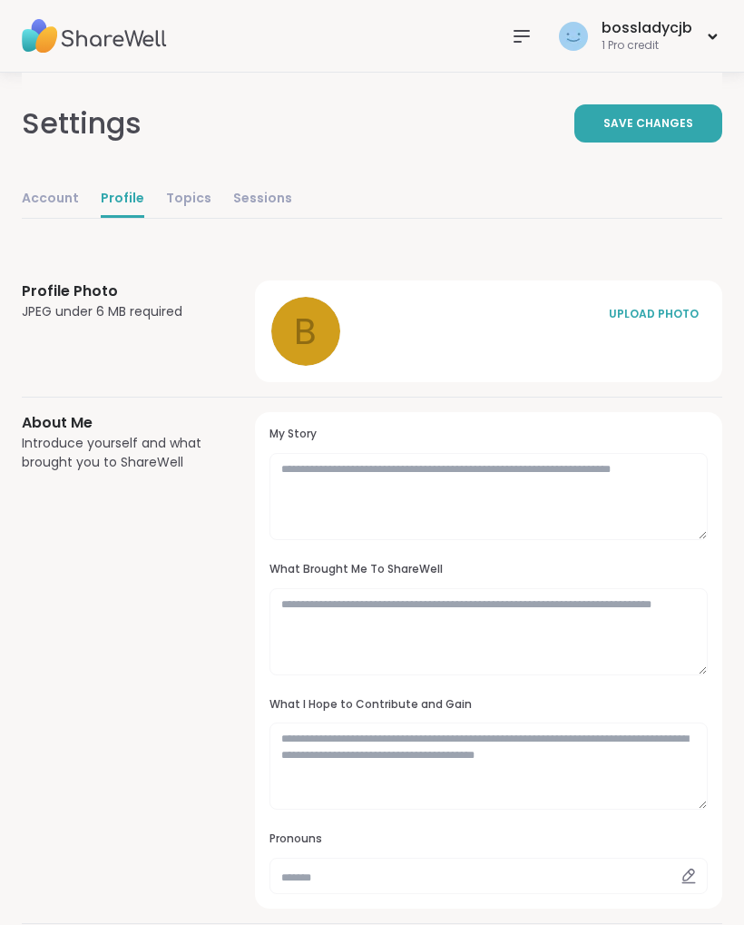
click at [657, 313] on div "UPLOAD PHOTO" at bounding box center [653, 314] width 91 height 16
click at [539, 254] on div "Profile Photo JPEG under 6 MB required UPLOAD PHOTO REMOVE PHOTO About Me Intro…" at bounding box center [372, 935] width 701 height 1396
click at [552, 323] on button "UPLOAD PHOTO" at bounding box center [540, 314] width 109 height 38
click at [682, 124] on span "Save Changes" at bounding box center [648, 123] width 90 height 16
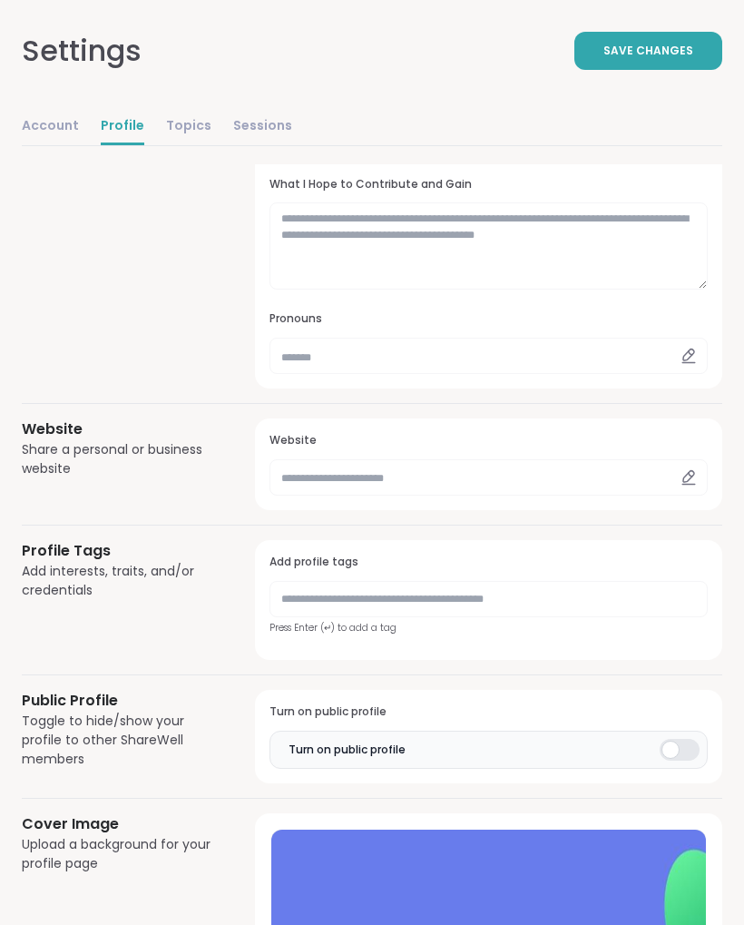
scroll to position [516, 0]
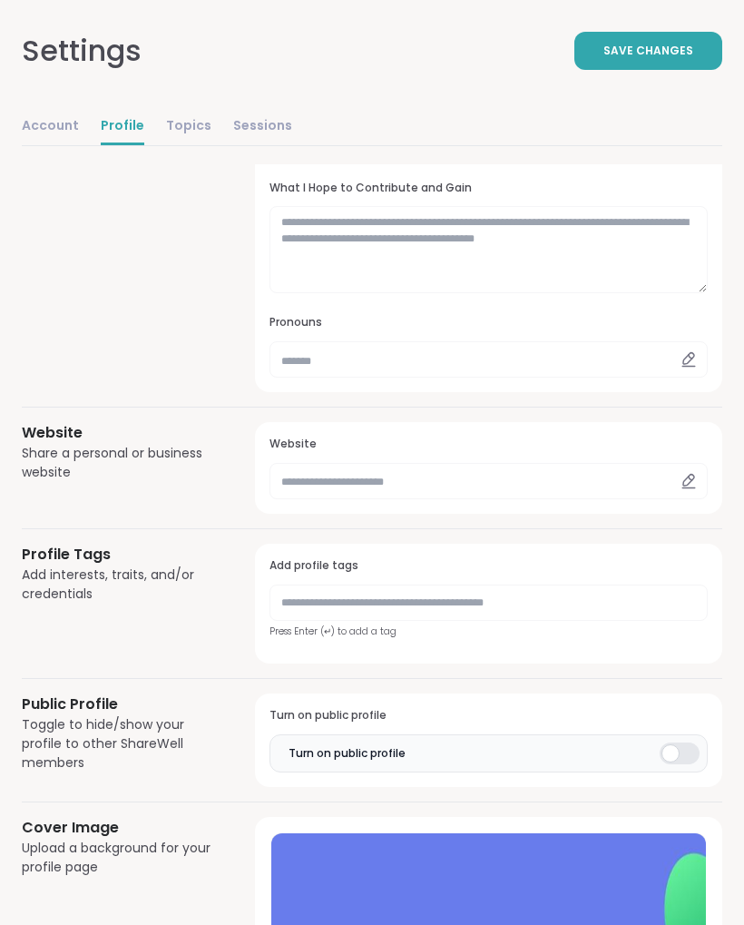
click at [190, 118] on link "Topics" at bounding box center [188, 127] width 45 height 36
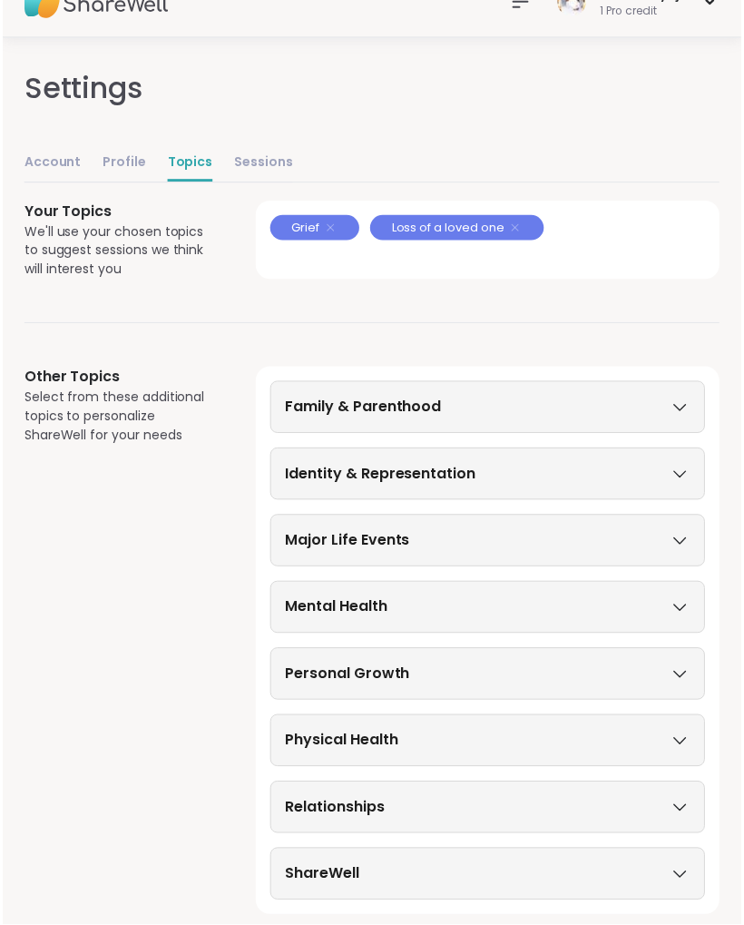
scroll to position [42, 0]
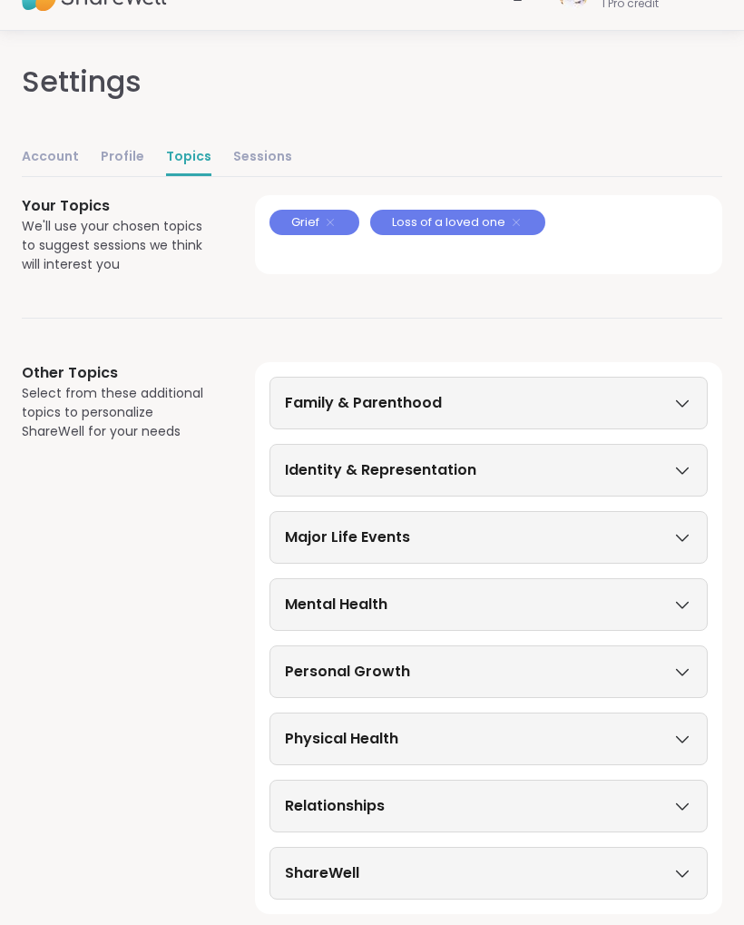
click at [152, 691] on div "Other Topics Select from these additional topics to personalize ShareWell for y…" at bounding box center [117, 638] width 190 height 552
click at [155, 670] on div "Other Topics Select from these additional topics to personalize ShareWell for y…" at bounding box center [117, 638] width 190 height 552
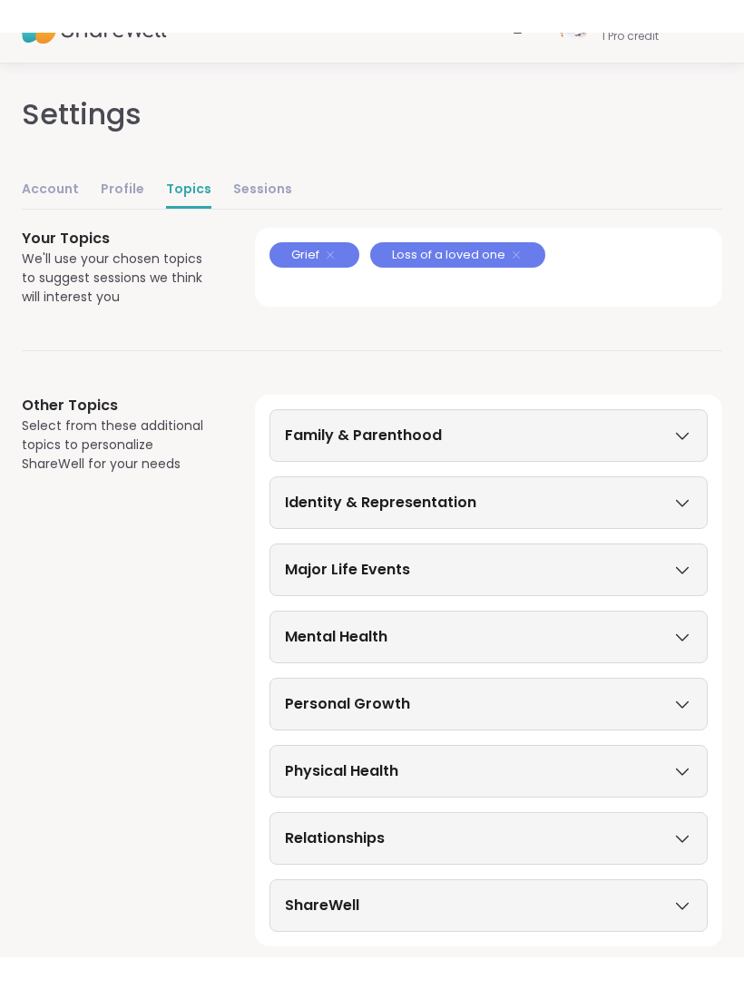
scroll to position [0, 0]
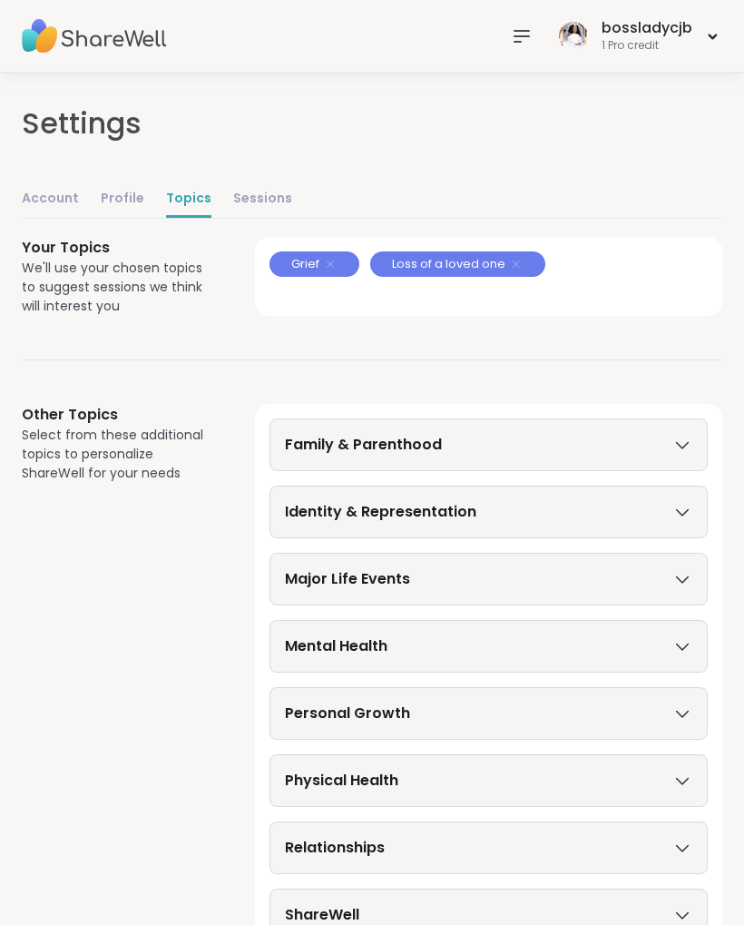
click at [270, 206] on link "Sessions" at bounding box center [262, 199] width 59 height 36
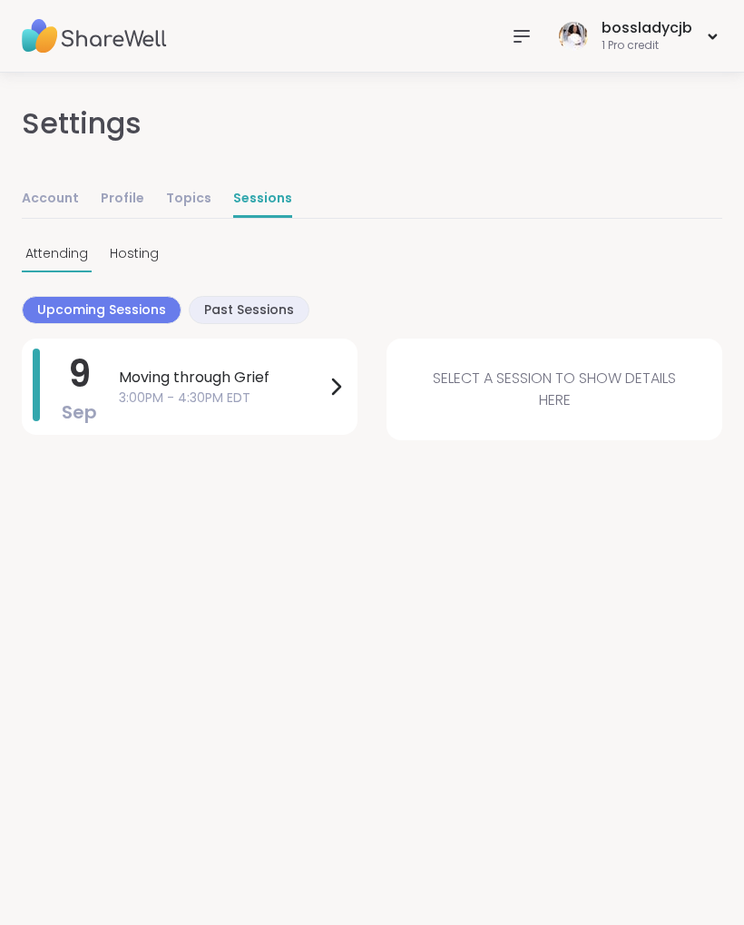
click at [521, 32] on icon at bounding box center [522, 36] width 22 height 22
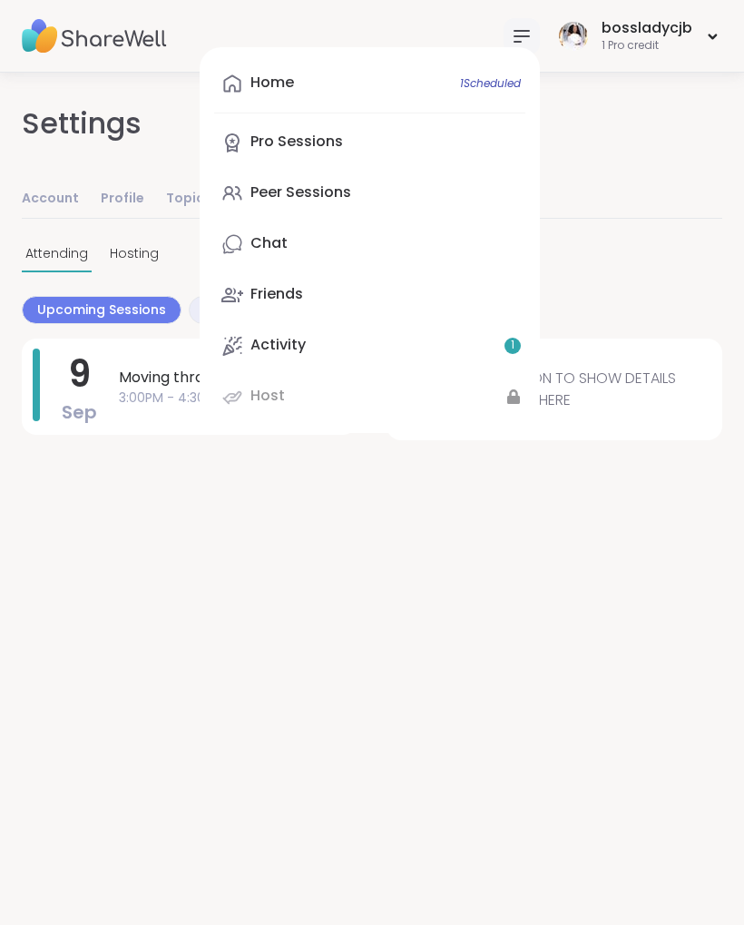
click at [644, 136] on div "Settings" at bounding box center [372, 124] width 701 height 102
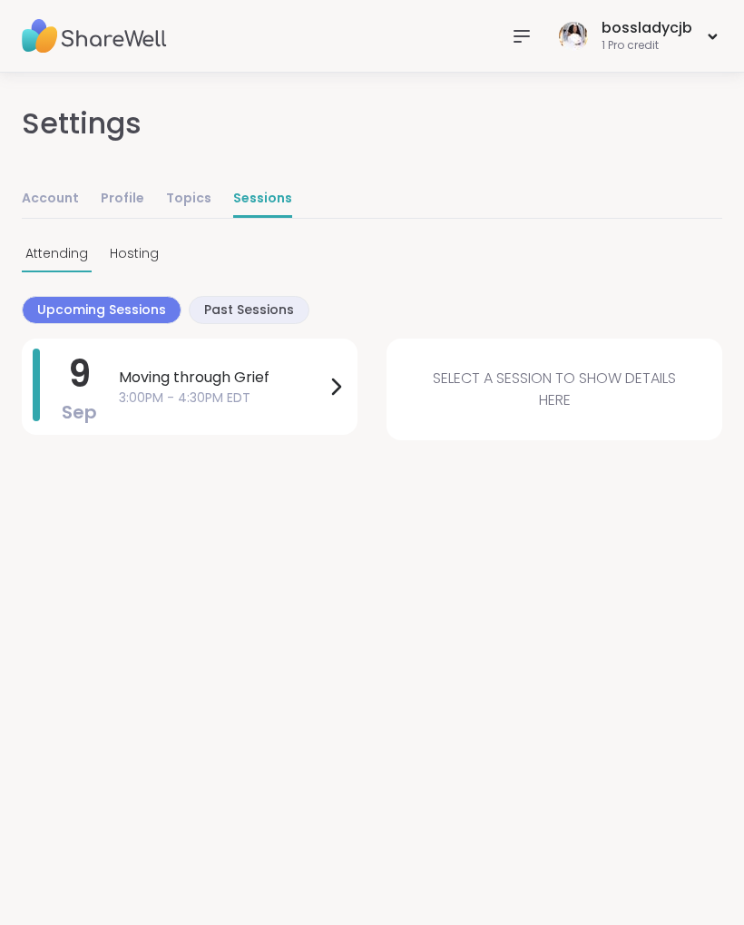
click at [709, 33] on icon at bounding box center [713, 36] width 12 height 7
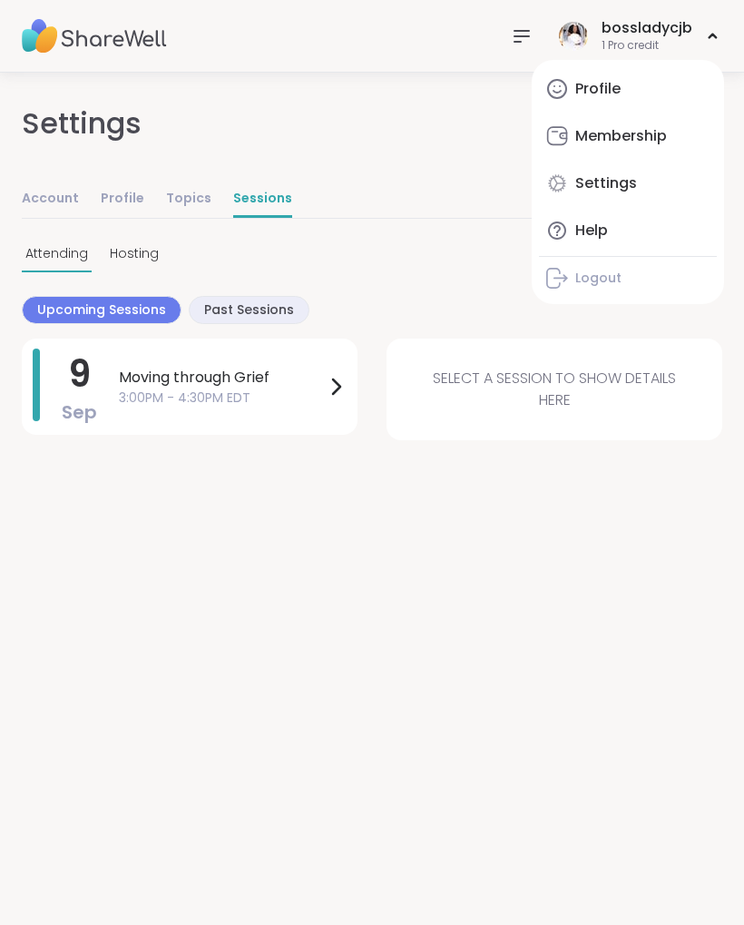
click at [655, 144] on div "Membership" at bounding box center [621, 136] width 92 height 20
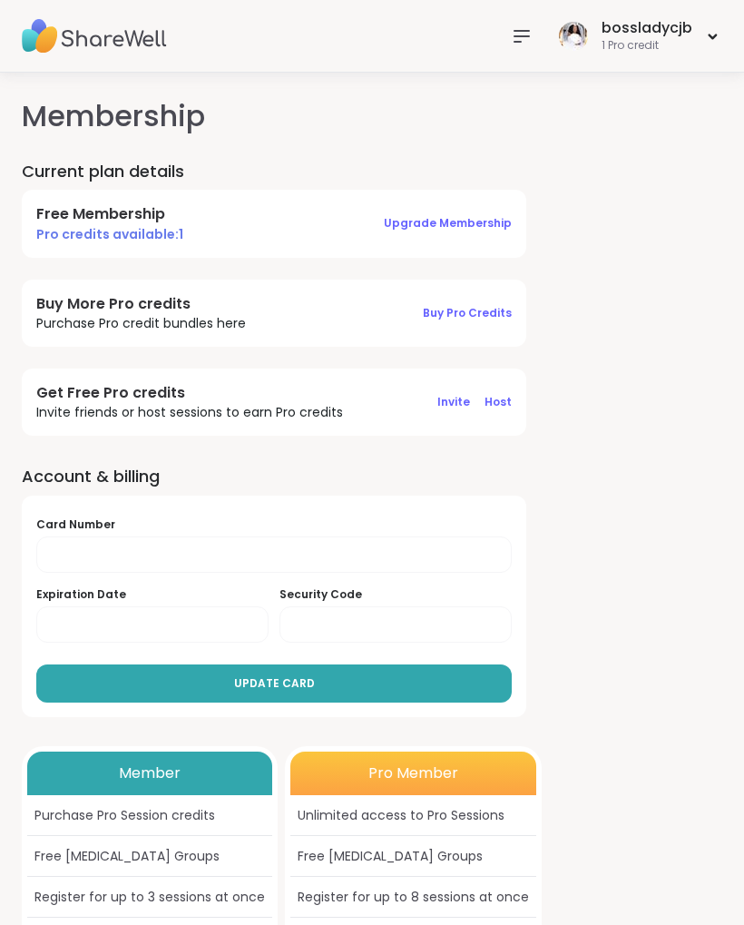
click at [585, 40] on img at bounding box center [573, 36] width 29 height 29
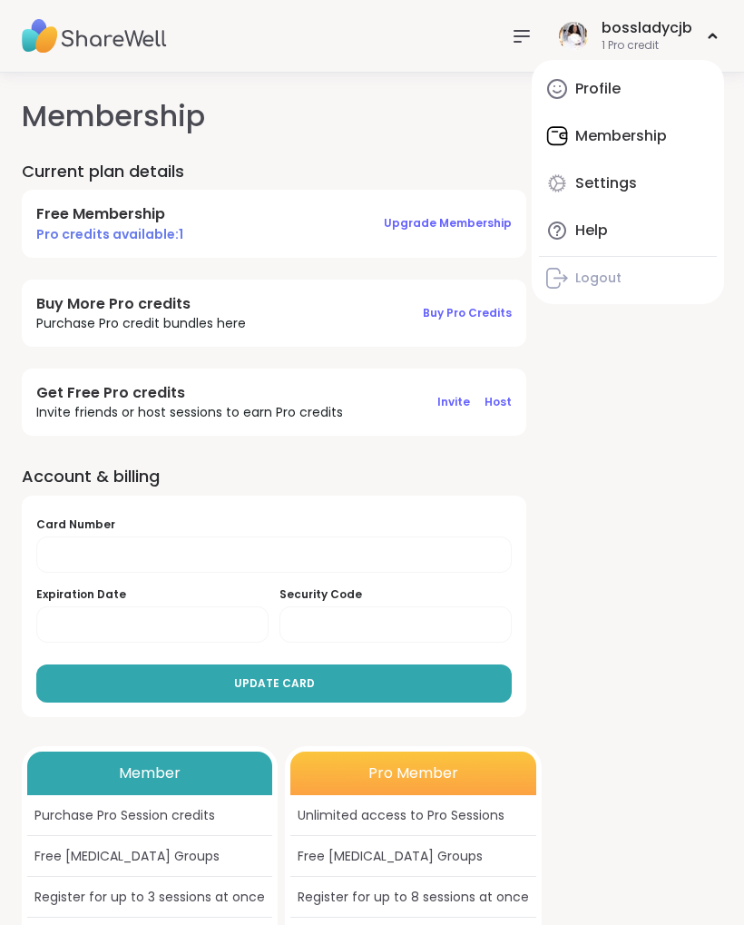
click at [623, 99] on link "Profile" at bounding box center [628, 89] width 178 height 44
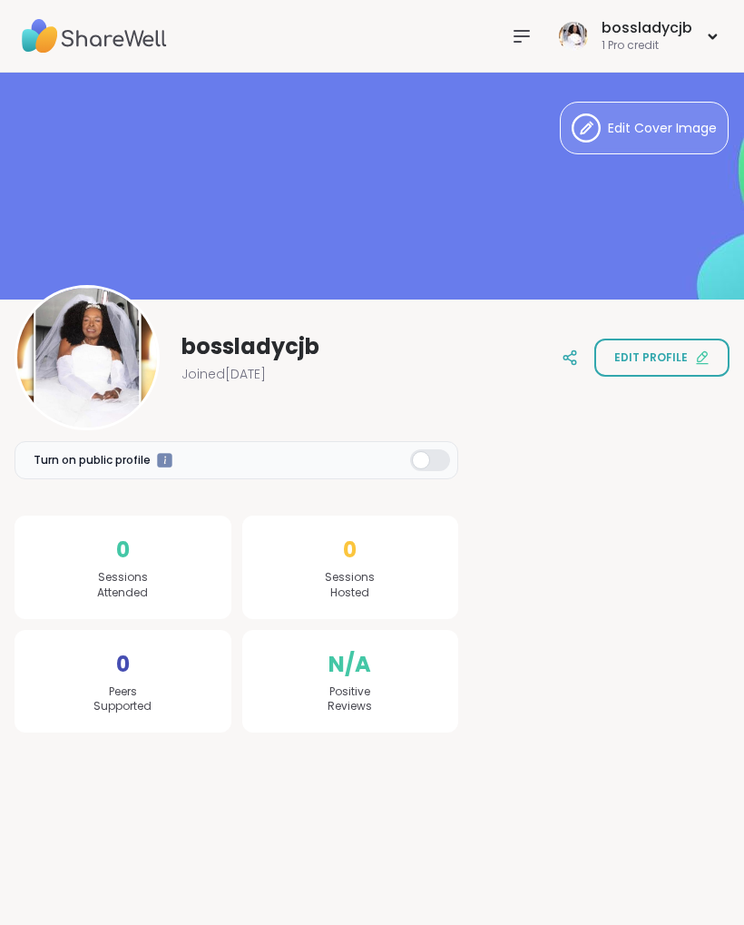
click at [677, 368] on button "Edit profile" at bounding box center [661, 357] width 135 height 38
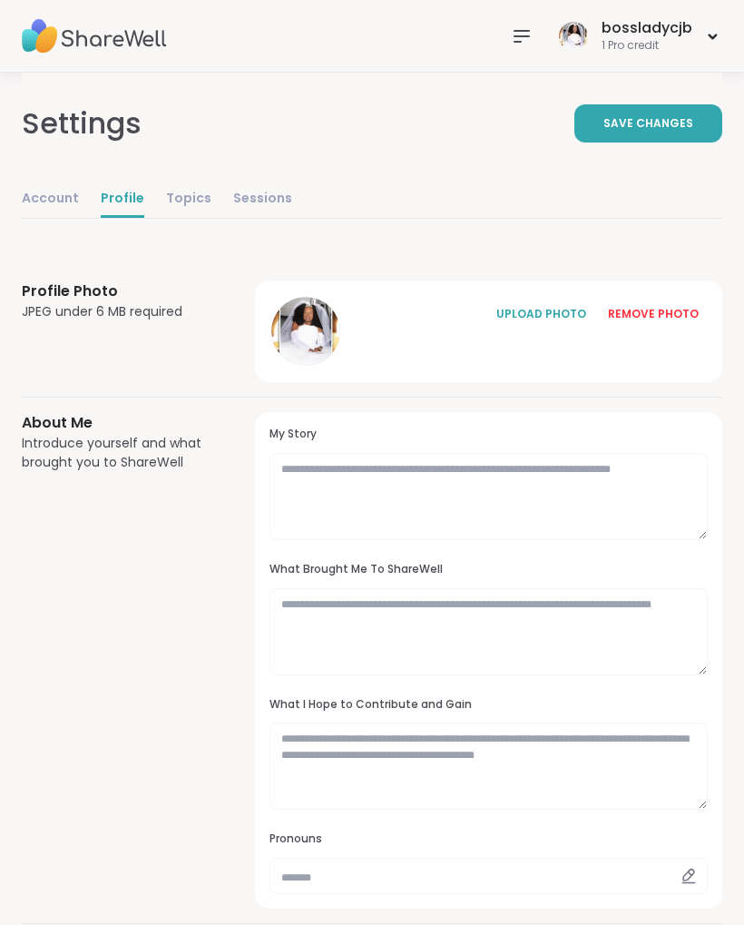
click at [682, 320] on div "REMOVE PHOTO" at bounding box center [653, 314] width 91 height 16
click at [278, 206] on link "Sessions" at bounding box center [262, 199] width 59 height 36
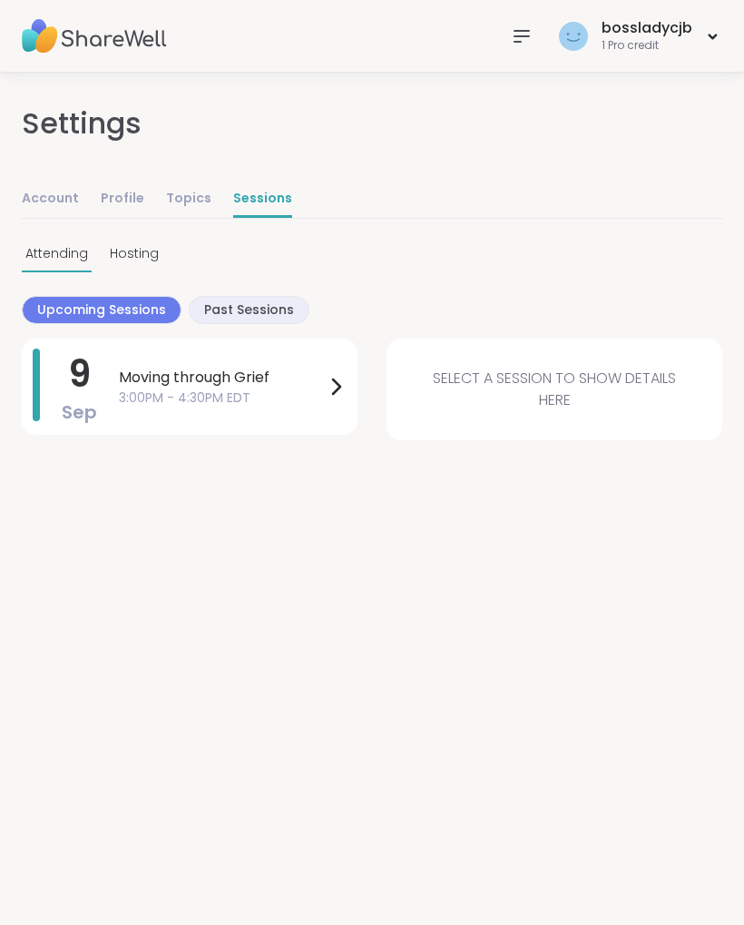
click at [329, 397] on icon at bounding box center [336, 387] width 22 height 22
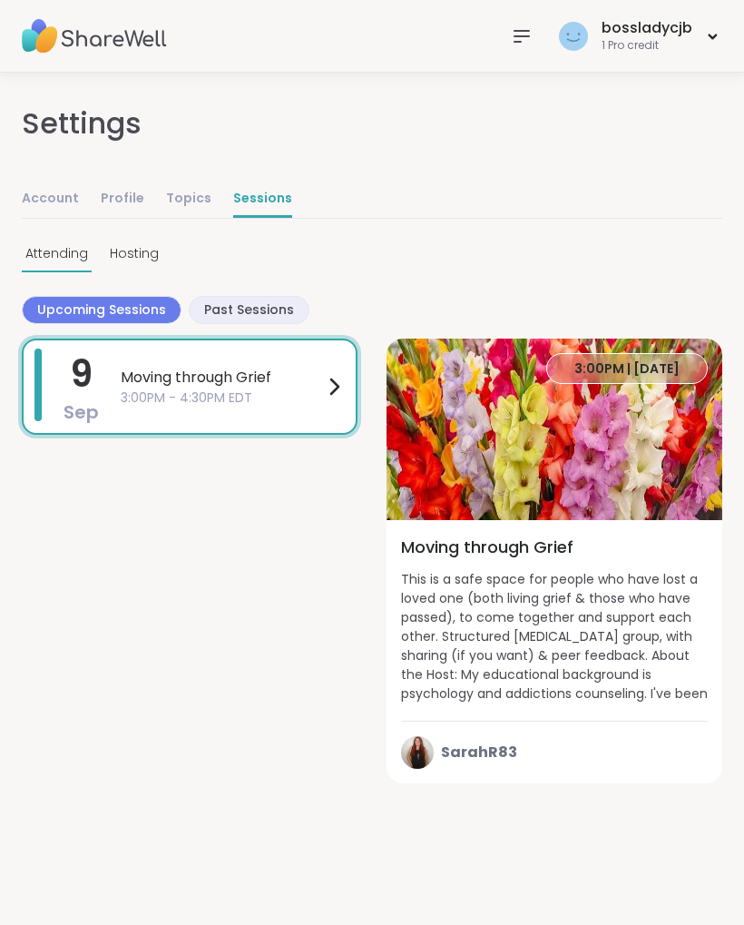
click at [677, 376] on span "3:00PM | [DATE]" at bounding box center [626, 368] width 105 height 18
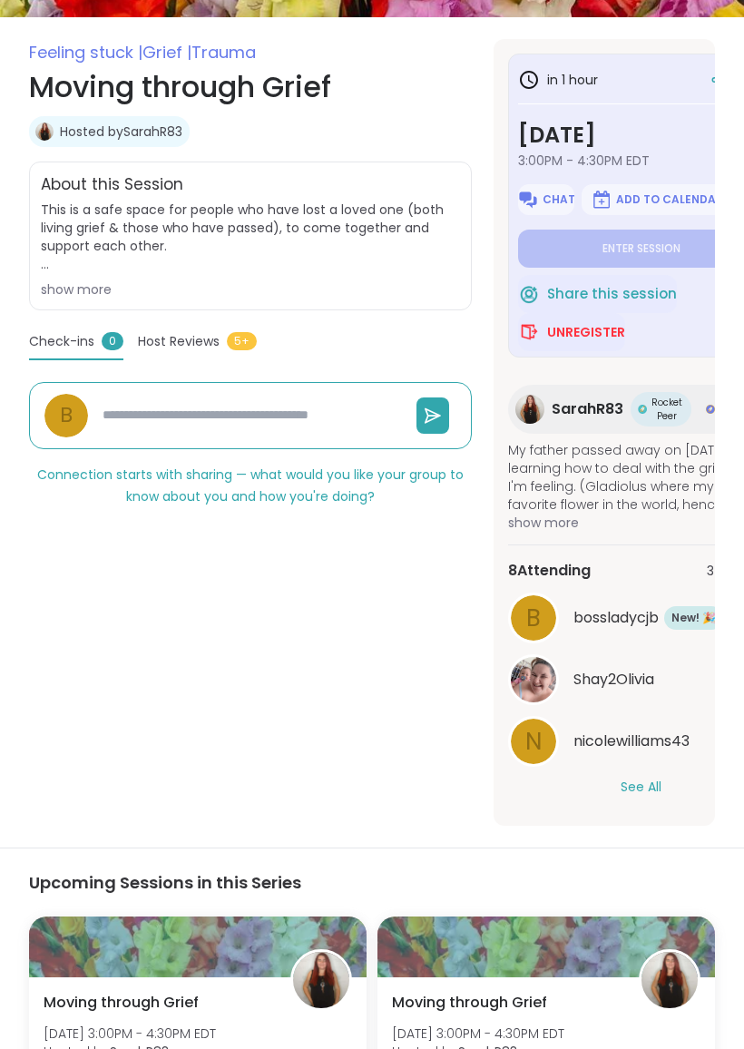
scroll to position [295, 0]
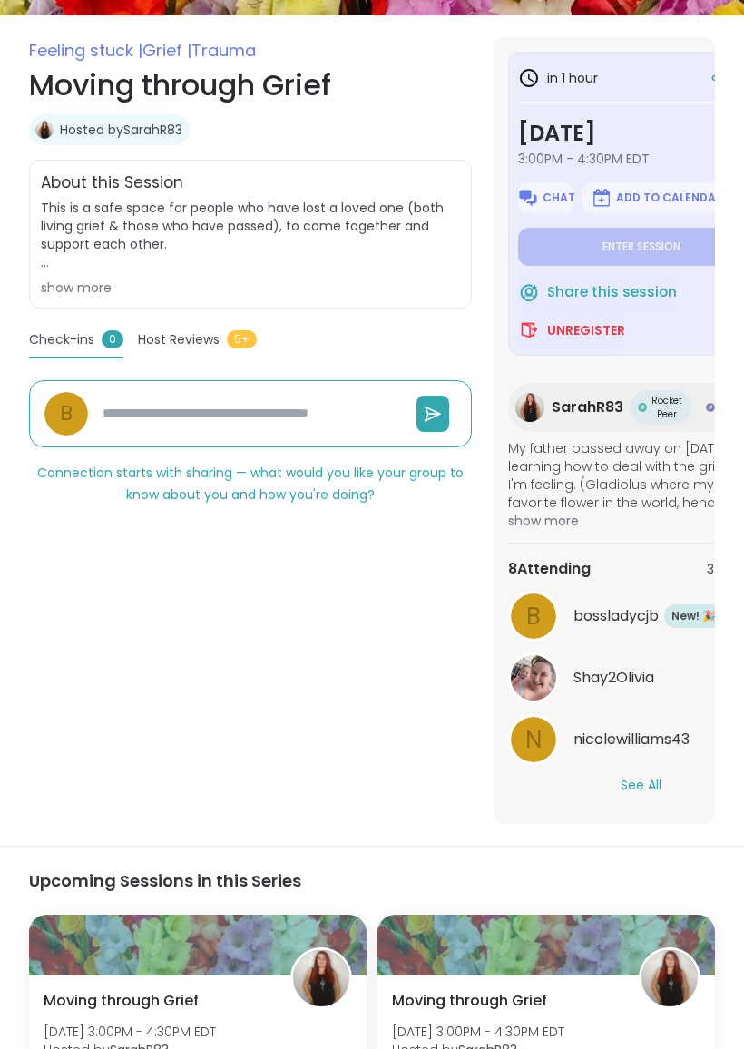
click at [654, 792] on button "See All" at bounding box center [641, 785] width 41 height 19
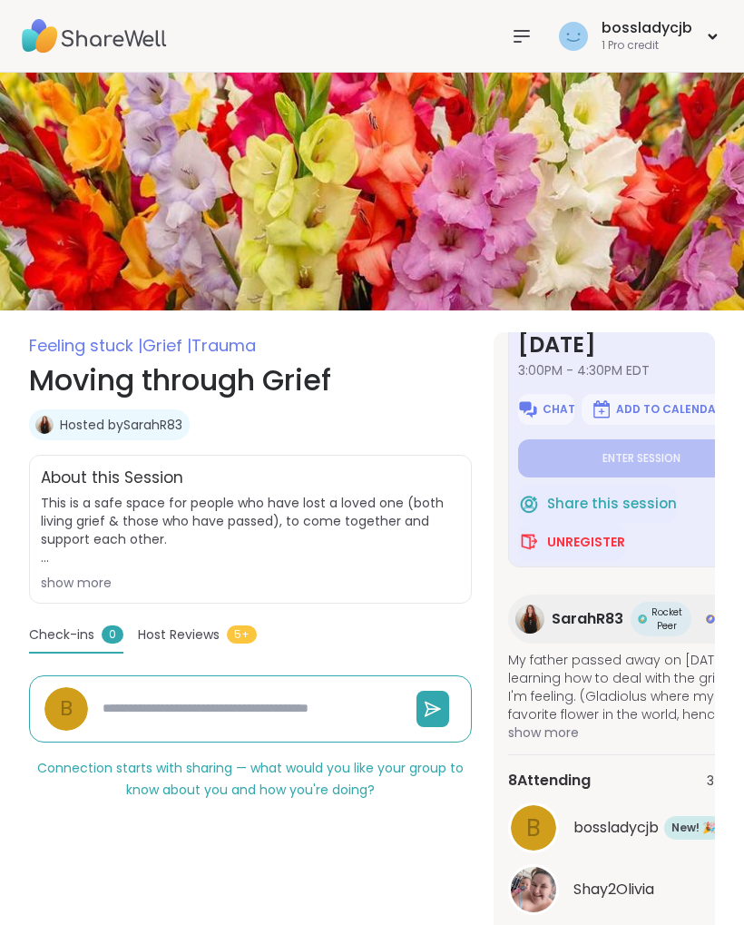
scroll to position [83, 0]
click at [552, 414] on span "Chat" at bounding box center [559, 410] width 33 height 15
type textarea "*"
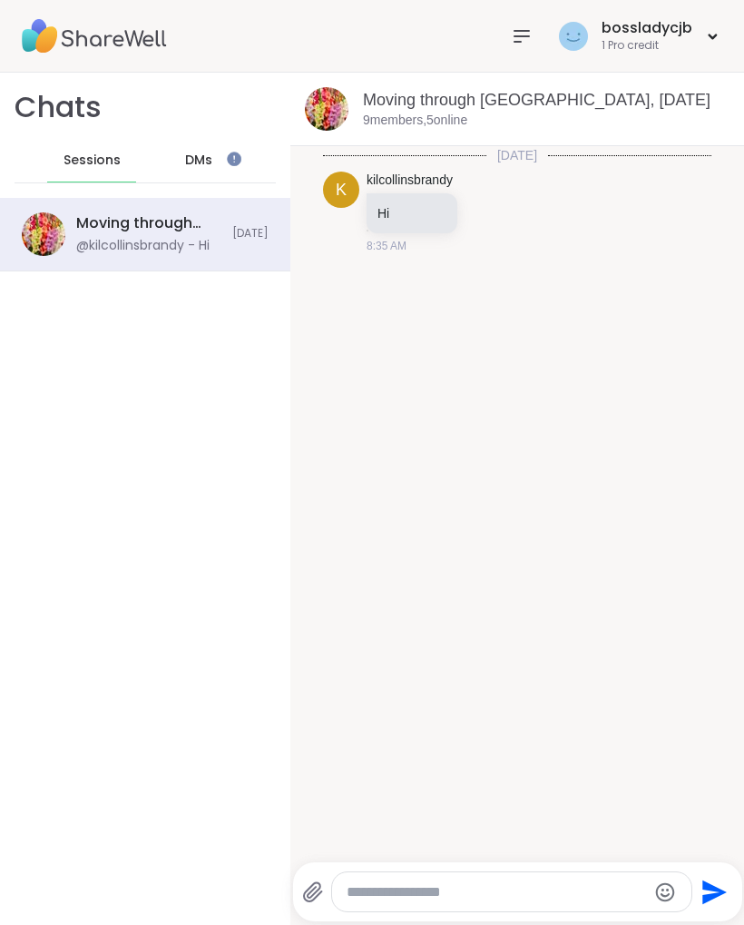
click at [504, 897] on textarea "Type your message" at bounding box center [497, 892] width 300 height 18
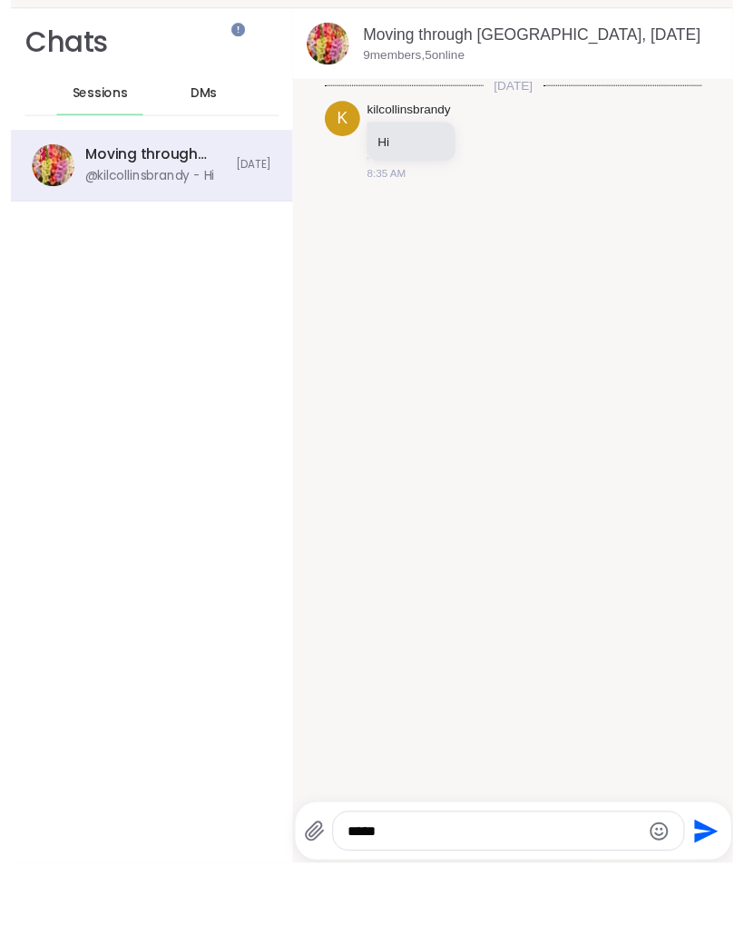
scroll to position [4, 0]
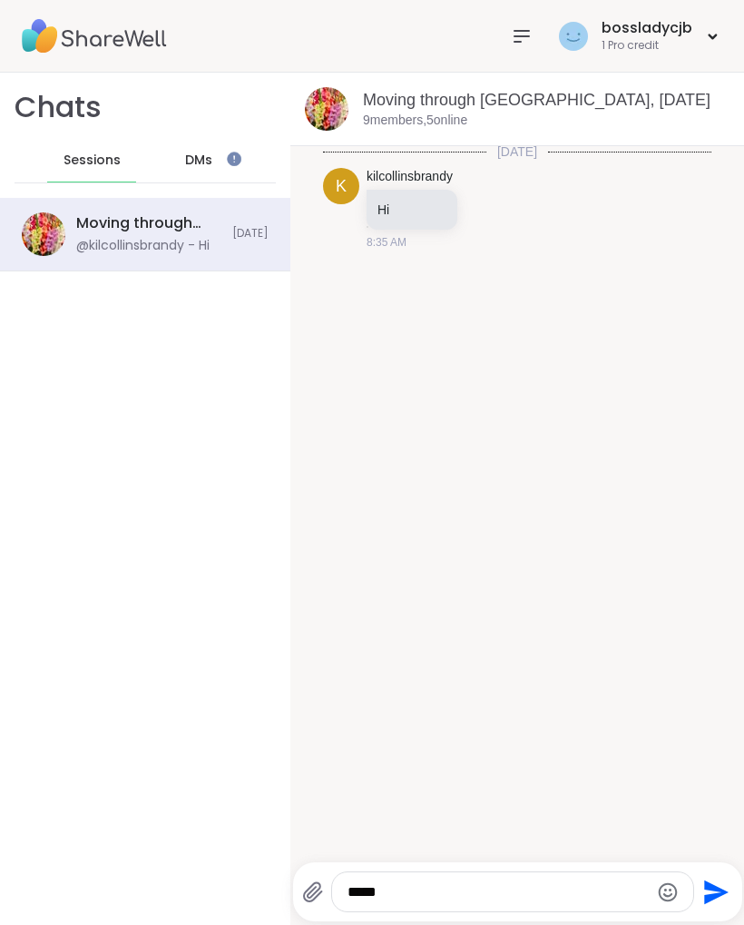
type textarea "*****"
click at [719, 894] on icon "Send" at bounding box center [717, 891] width 25 height 25
click at [715, 35] on icon at bounding box center [713, 36] width 6 height 4
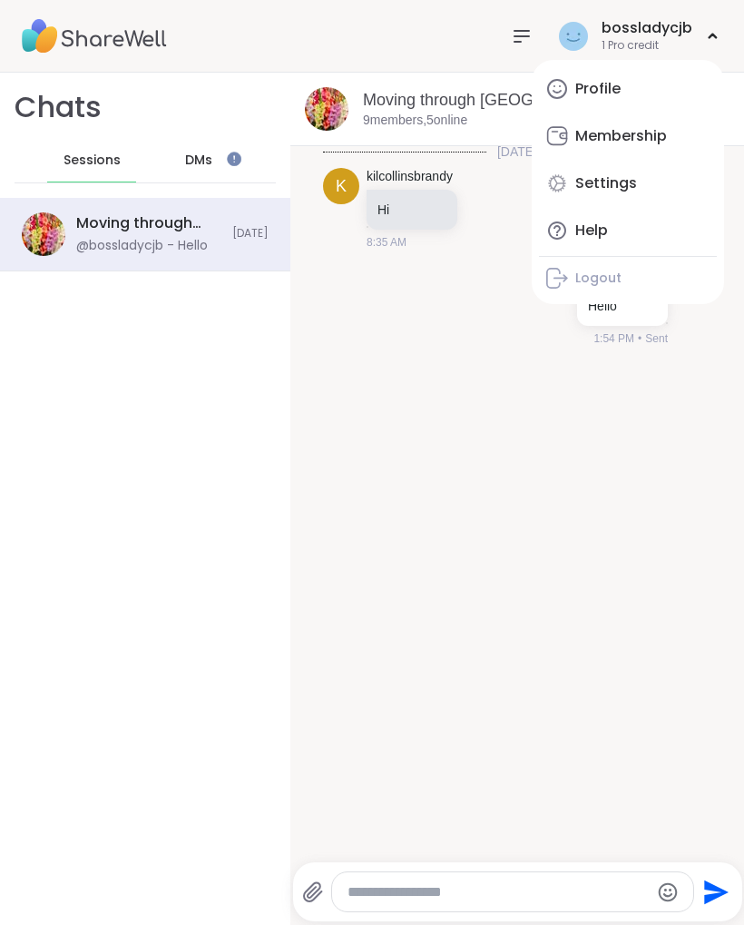
click at [623, 190] on div "Settings" at bounding box center [606, 183] width 62 height 20
select select "**"
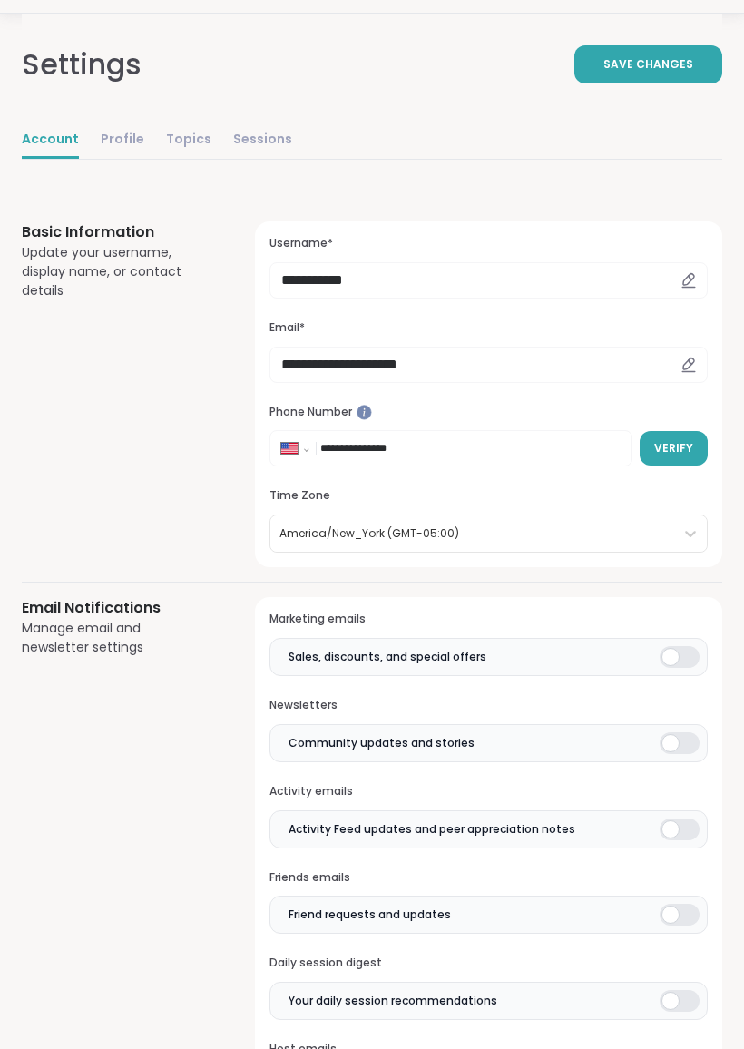
click at [687, 285] on icon at bounding box center [689, 280] width 16 height 16
click at [692, 281] on icon at bounding box center [689, 280] width 16 height 16
click at [697, 289] on div at bounding box center [689, 280] width 38 height 36
click at [698, 281] on div at bounding box center [689, 280] width 38 height 36
click at [562, 295] on input "**********" at bounding box center [489, 280] width 438 height 36
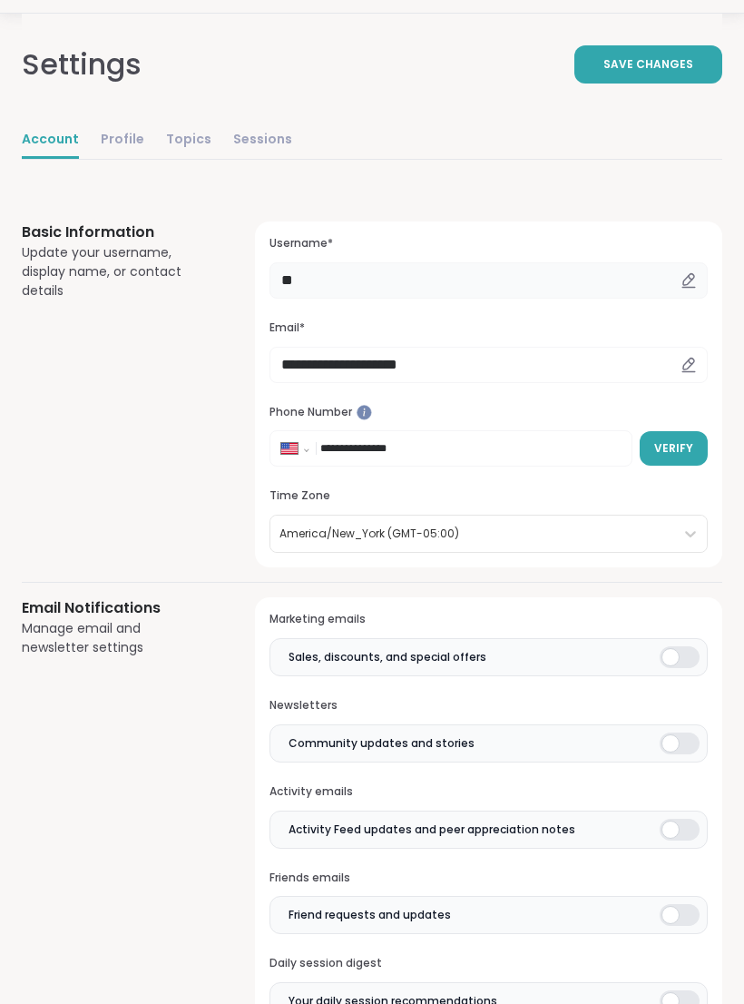
type input "*"
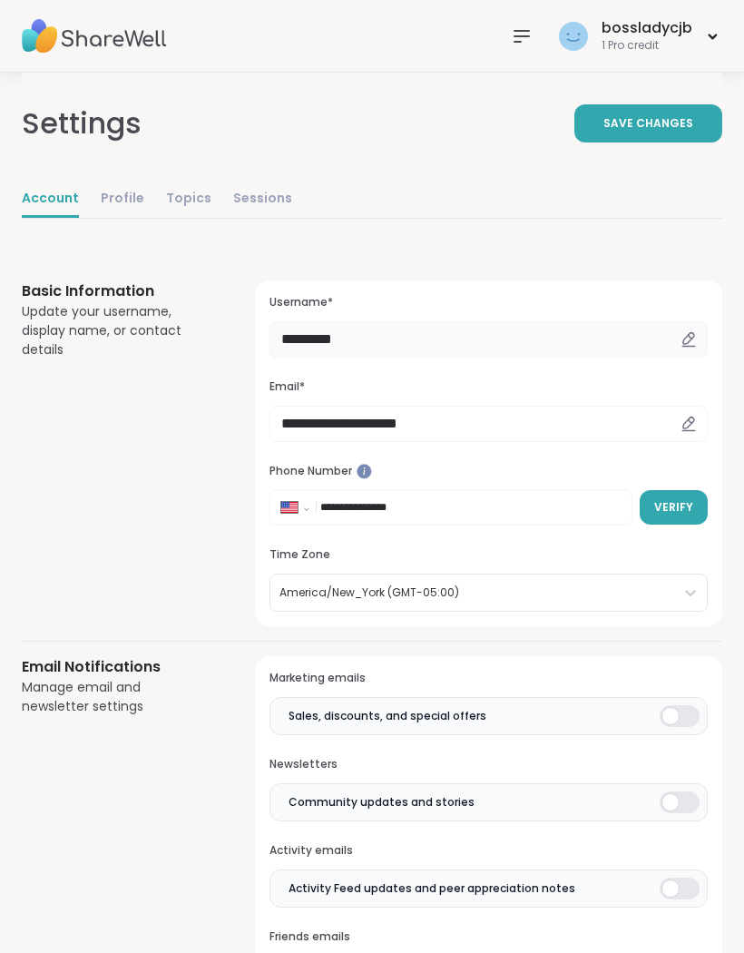
type input "*********"
click at [682, 140] on button "Save Changes" at bounding box center [648, 123] width 148 height 38
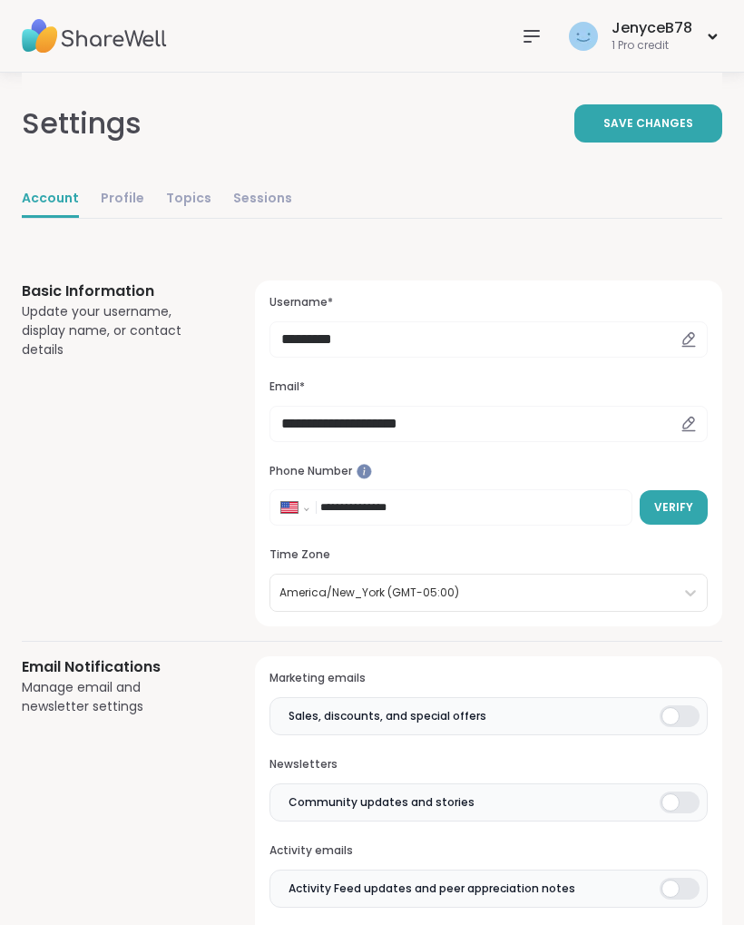
click at [278, 210] on link "Sessions" at bounding box center [262, 199] width 59 height 36
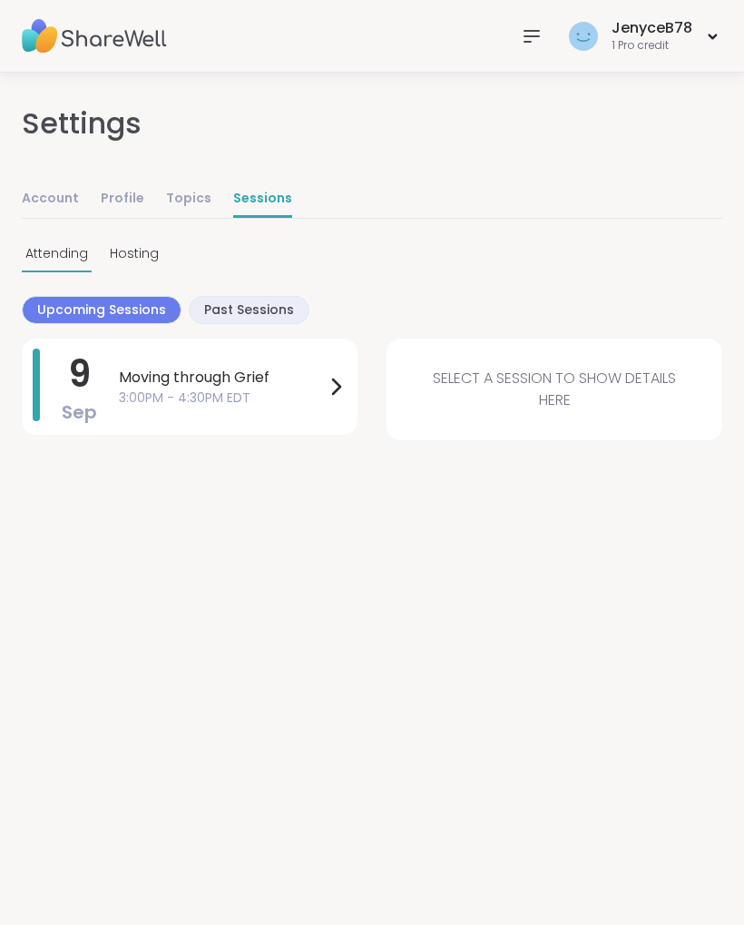
click at [342, 391] on icon at bounding box center [336, 387] width 22 height 22
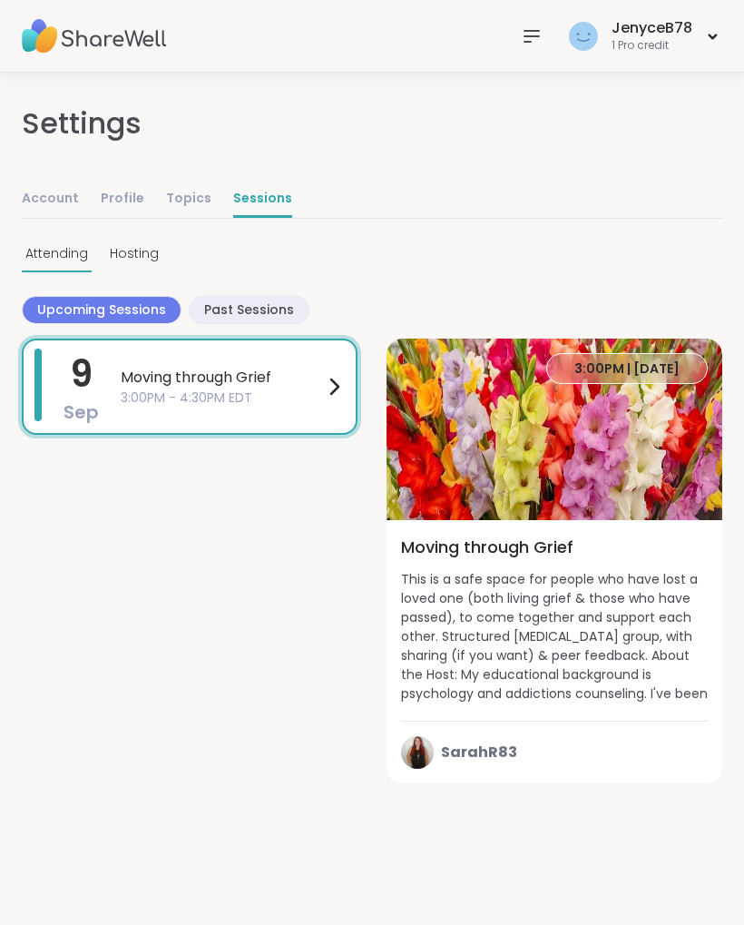
click at [152, 260] on span "Hosting" at bounding box center [134, 253] width 49 height 19
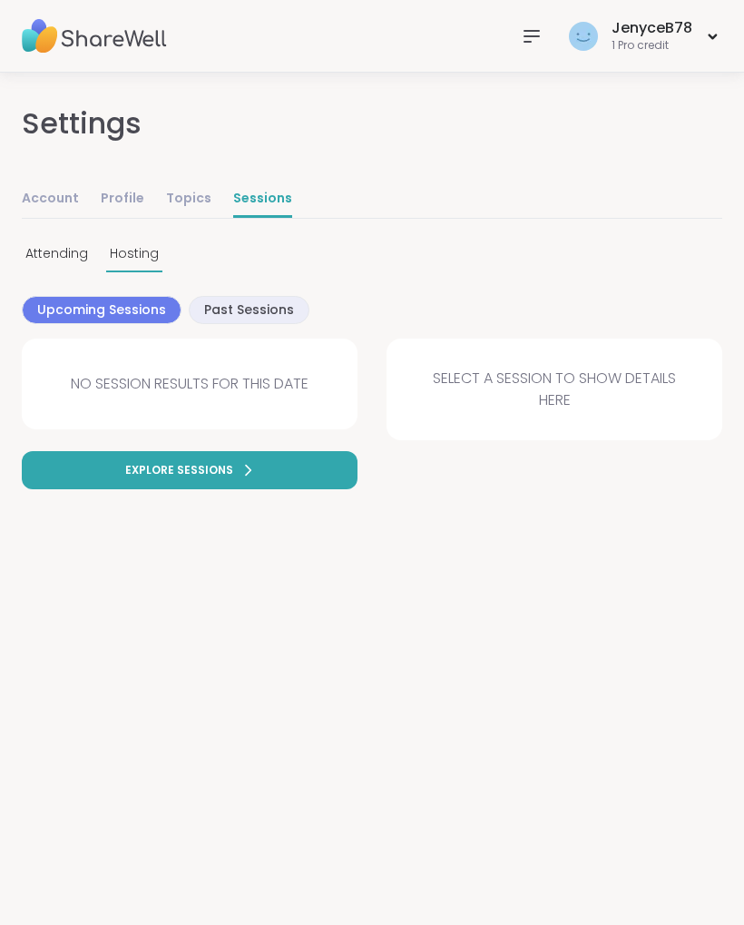
click at [68, 257] on span "Attending" at bounding box center [56, 253] width 63 height 19
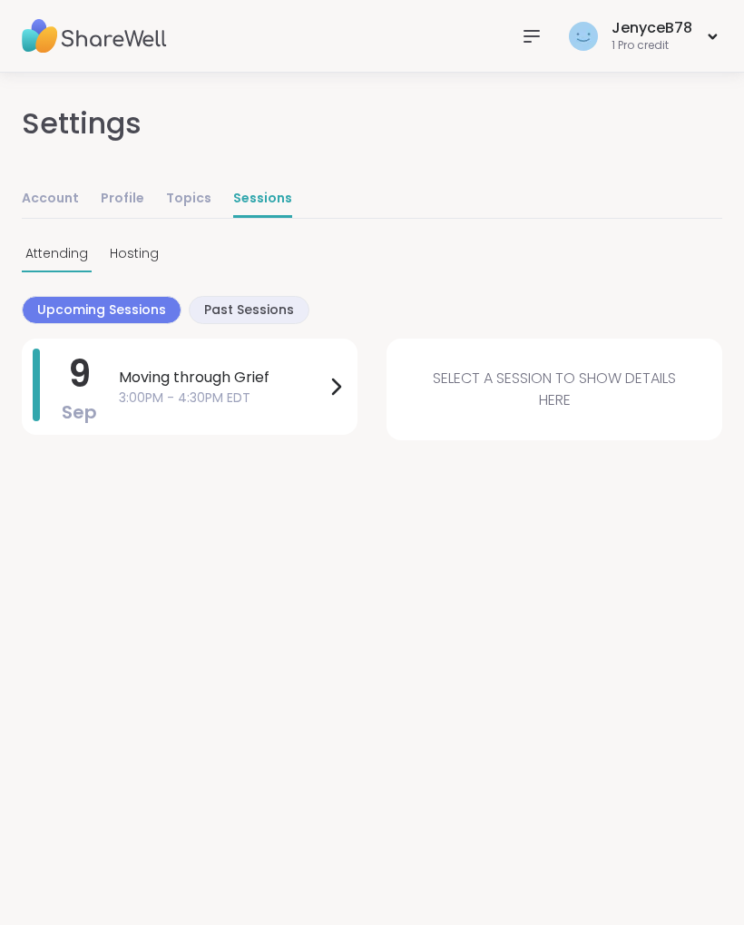
click at [705, 34] on div "JenyceB78 1 Pro credit" at bounding box center [643, 36] width 158 height 43
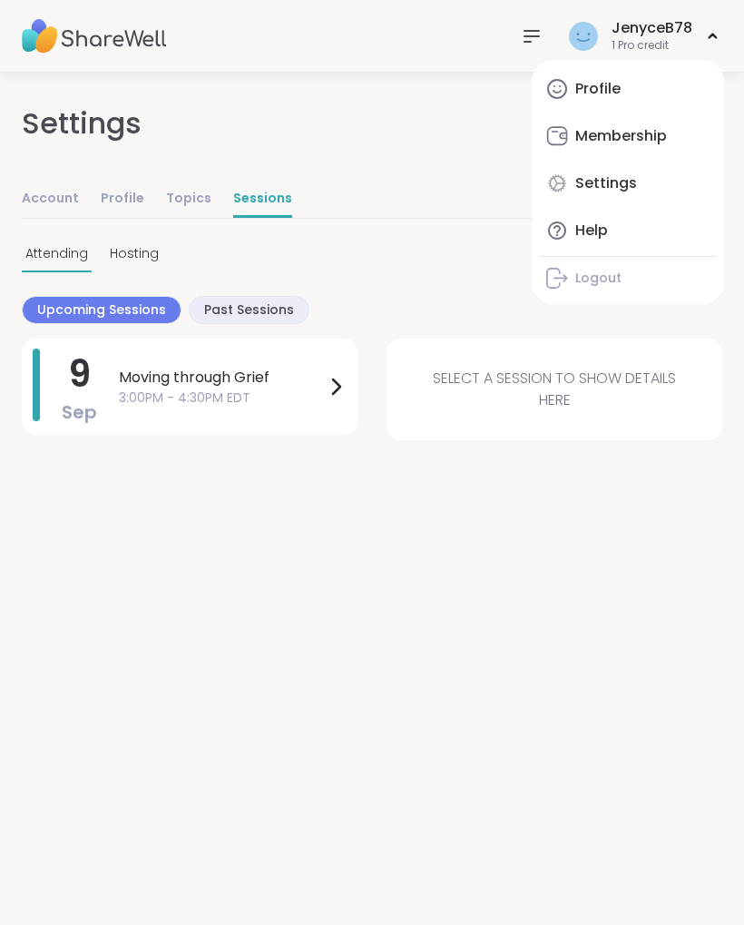
click at [658, 136] on div "Membership" at bounding box center [621, 136] width 92 height 20
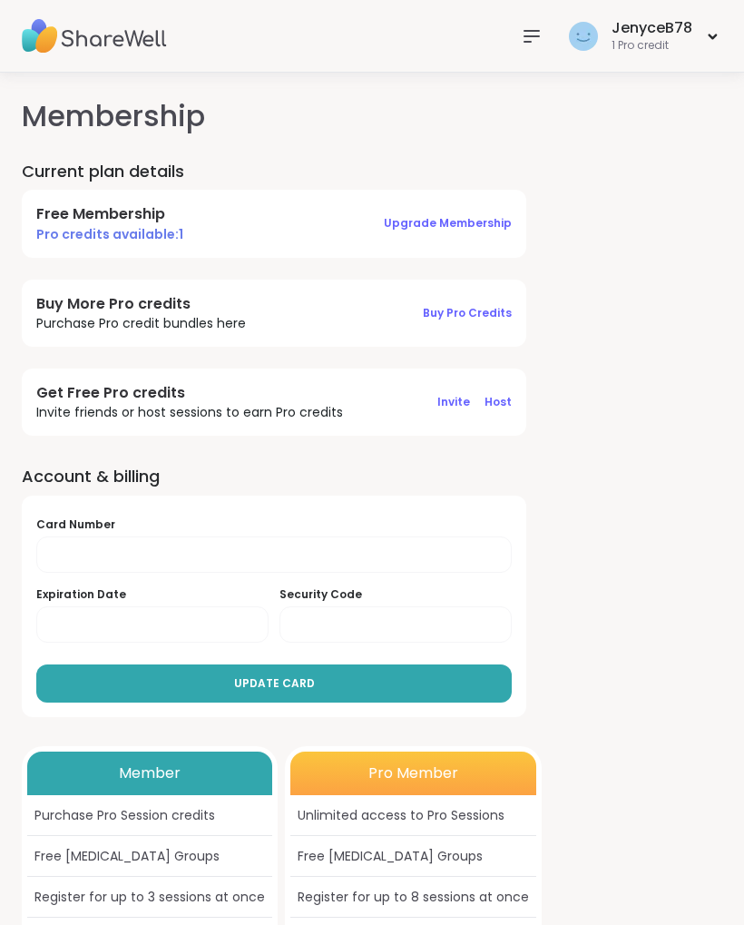
click at [707, 38] on icon at bounding box center [713, 36] width 12 height 7
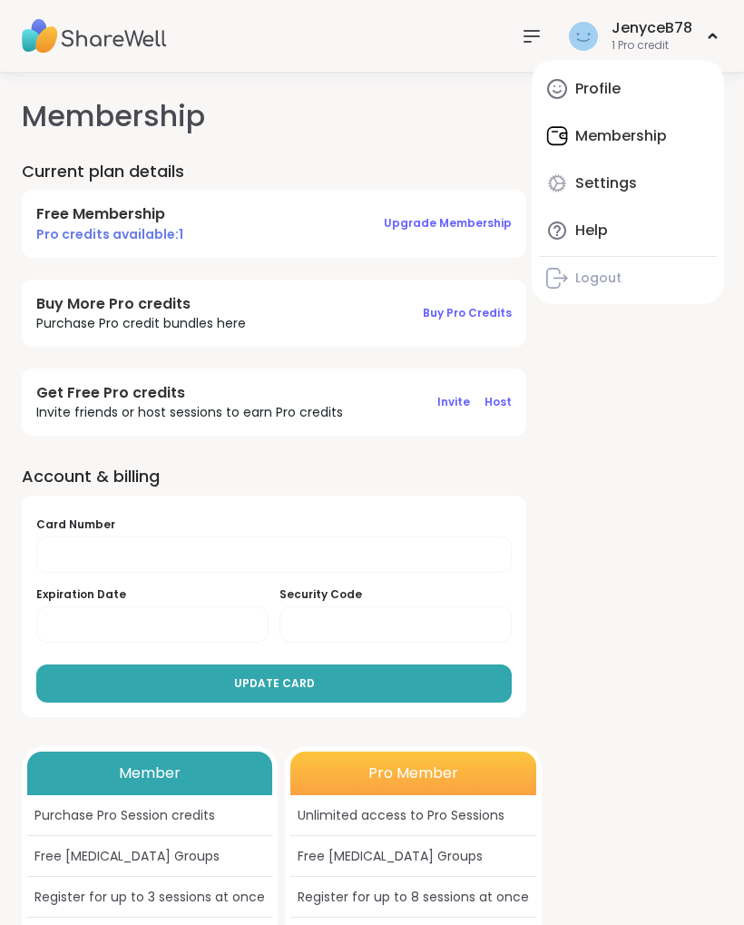
click at [625, 97] on link "Profile" at bounding box center [628, 89] width 178 height 44
